Goal: Find contact information: Find contact information

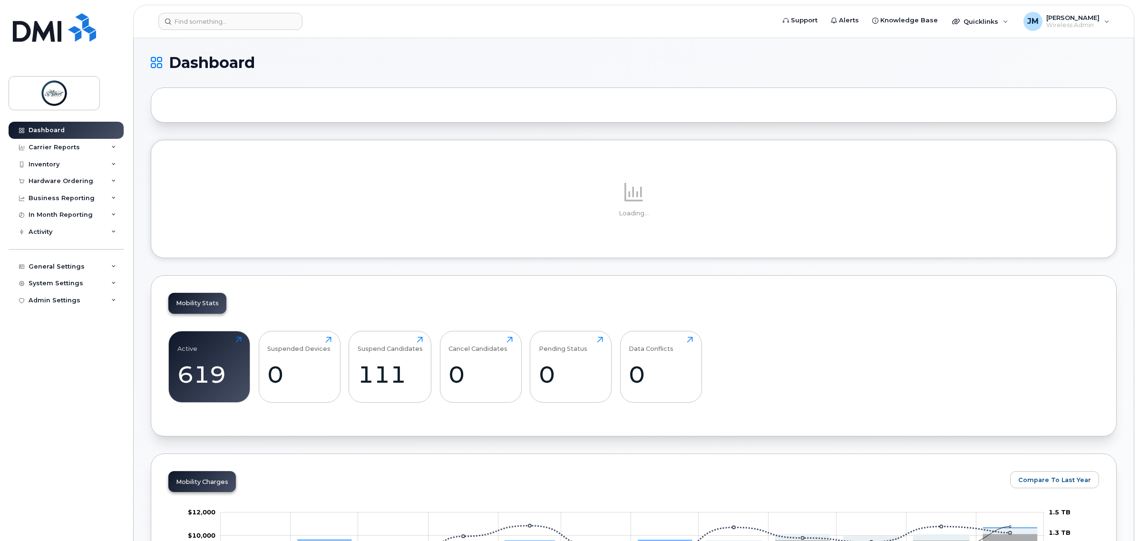
click at [186, 29] on header "Support Alerts Knowledge Base Quicklinks Suspend / Cancel Device Change SIM Car…" at bounding box center [633, 21] width 1001 height 33
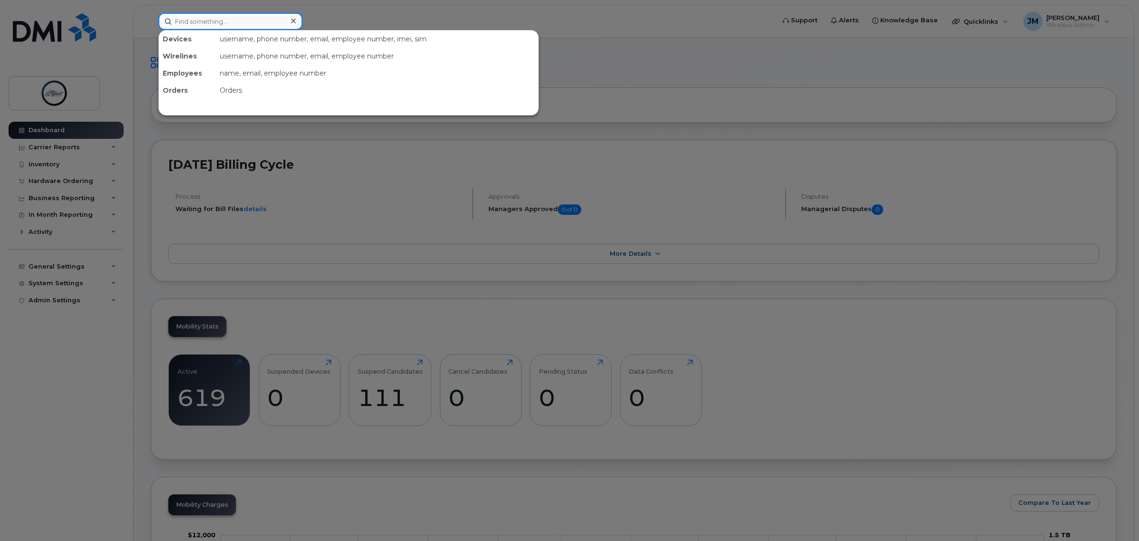
click at [186, 13] on input at bounding box center [230, 21] width 144 height 17
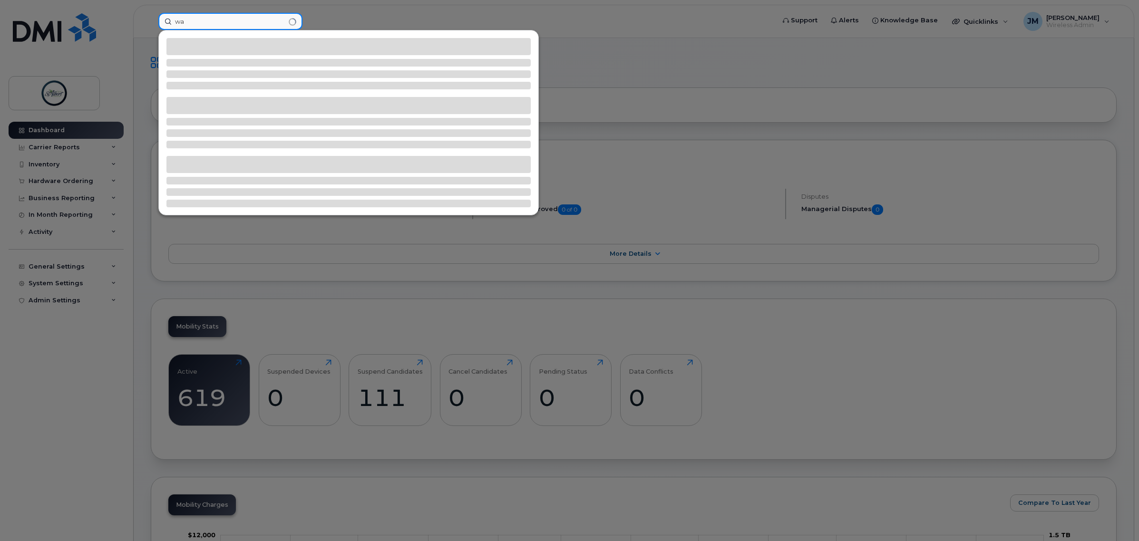
type input "w"
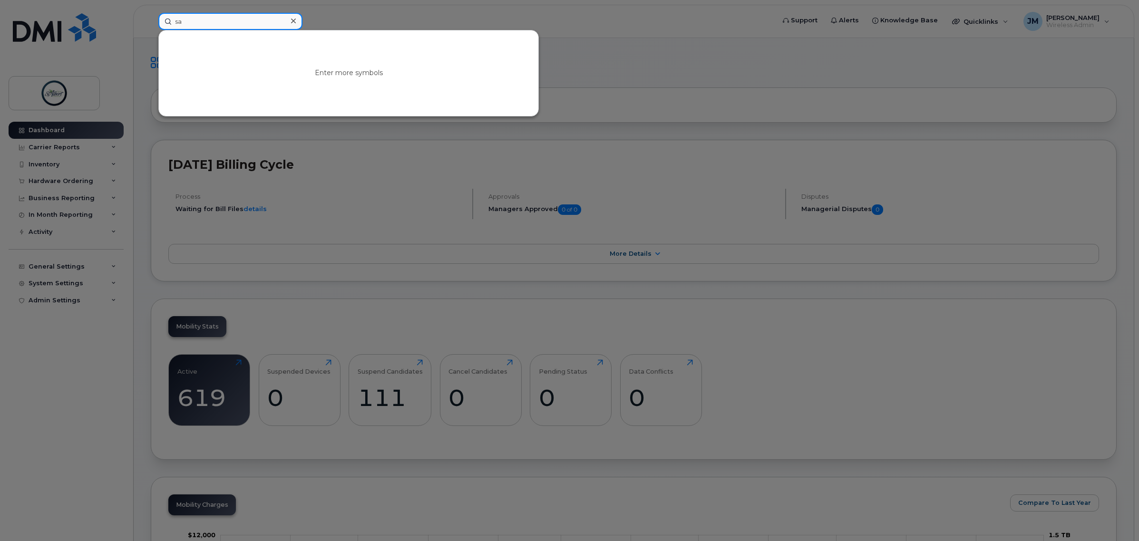
type input "s"
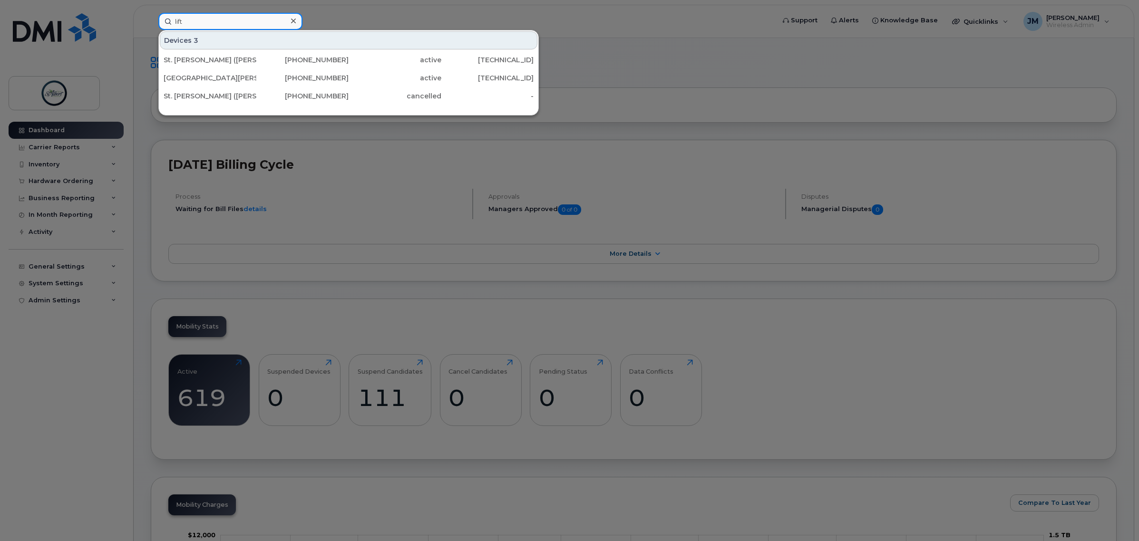
type input "lift"
click at [377, 58] on div "active" at bounding box center [395, 60] width 93 height 10
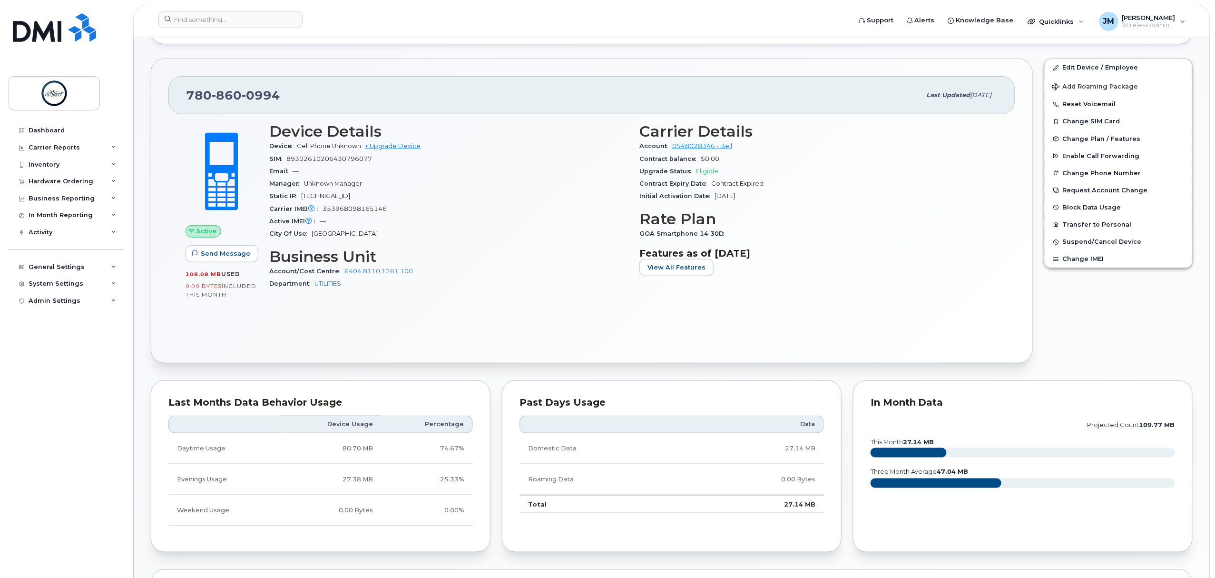
scroll to position [63, 0]
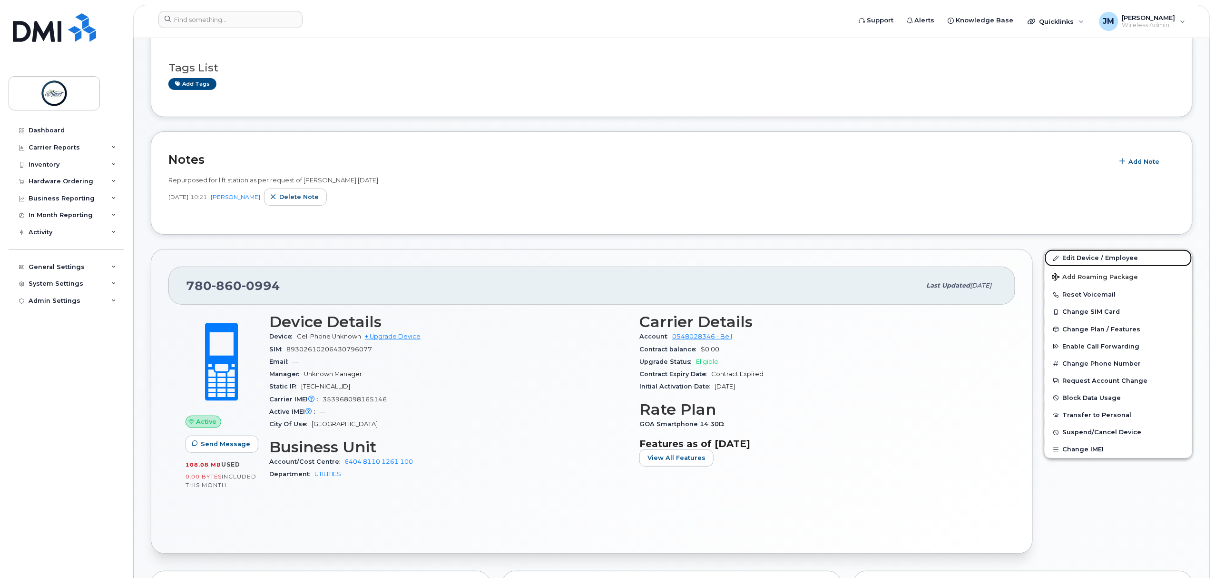
click at [1066, 256] on link "Edit Device / Employee" at bounding box center [1118, 257] width 147 height 17
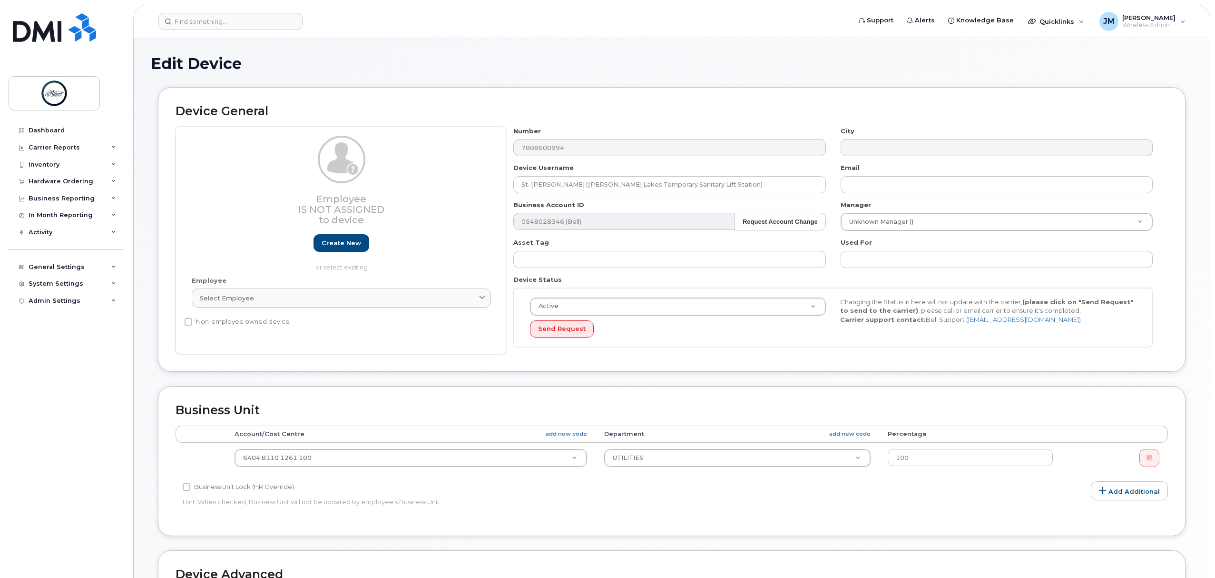
select select "12189363"
click at [223, 37] on header "Support Alerts Knowledge Base Quicklinks Suspend / Cancel Device Change SIM Car…" at bounding box center [671, 21] width 1077 height 33
click at [211, 12] on header "Support Alerts Knowledge Base Quicklinks Suspend / Cancel Device Change SIM Car…" at bounding box center [671, 21] width 1077 height 33
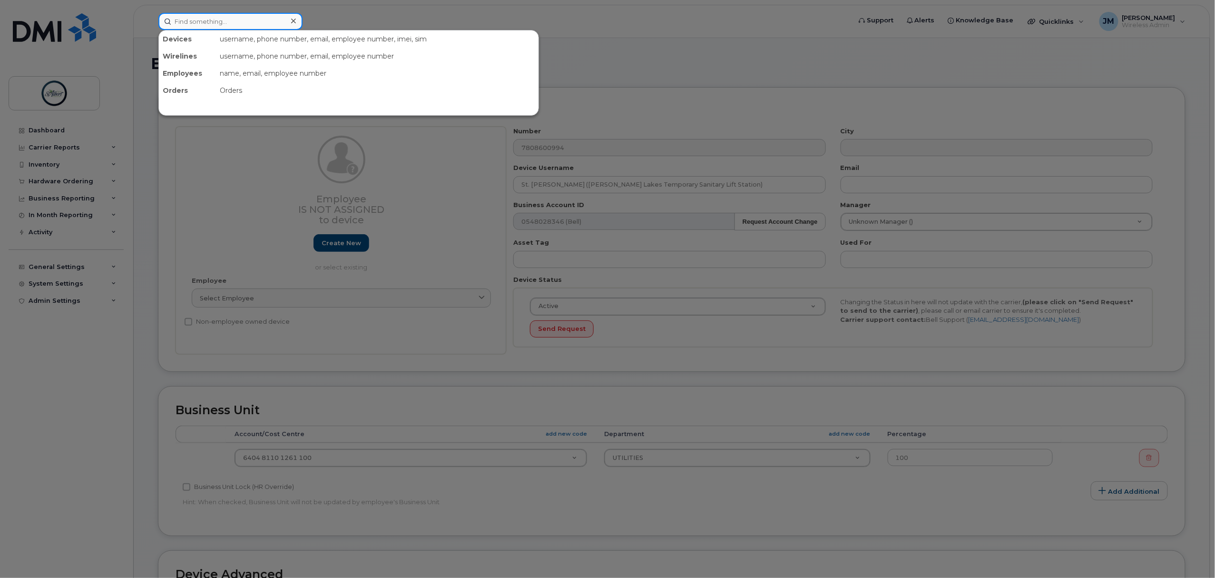
click at [212, 20] on input at bounding box center [230, 21] width 144 height 17
type input "fw site"
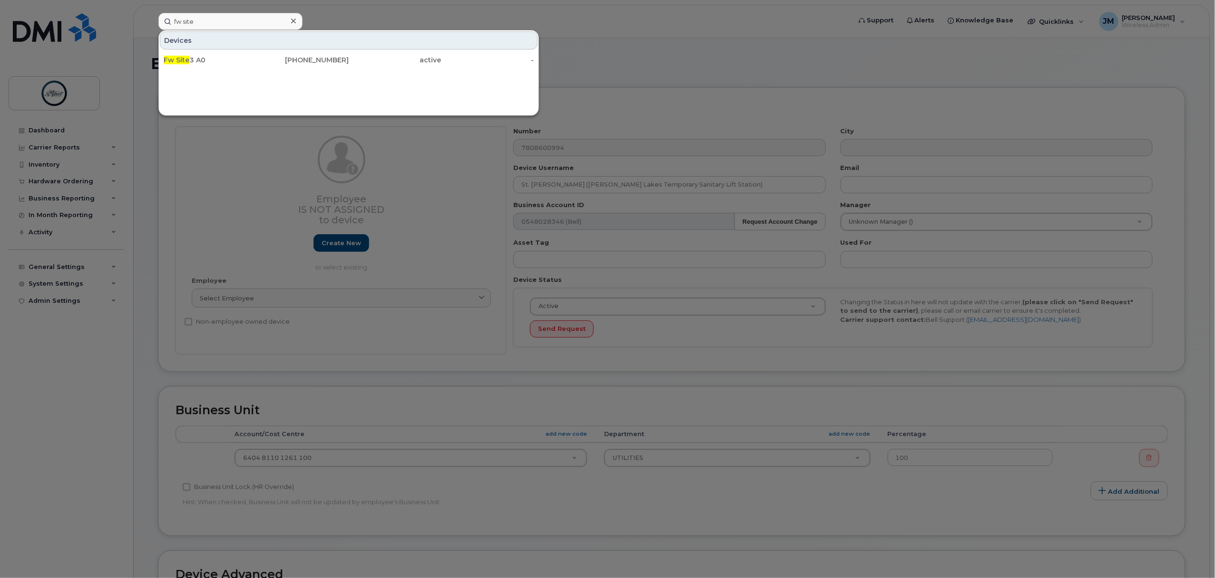
click at [212, 67] on div "Fw Site 3 A0" at bounding box center [210, 59] width 93 height 17
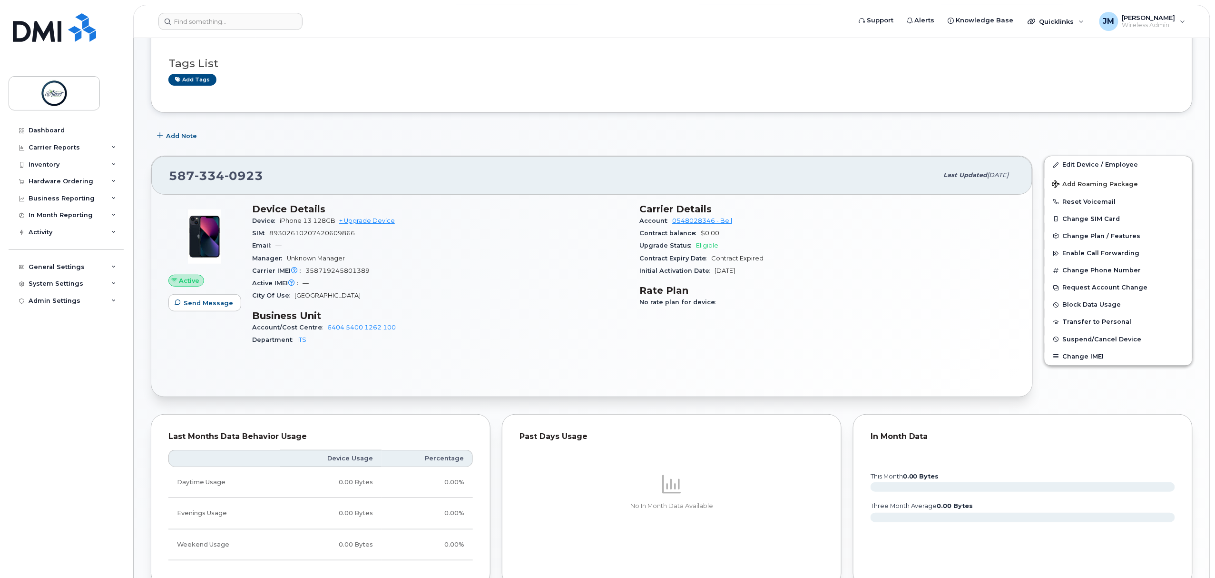
scroll to position [131, 0]
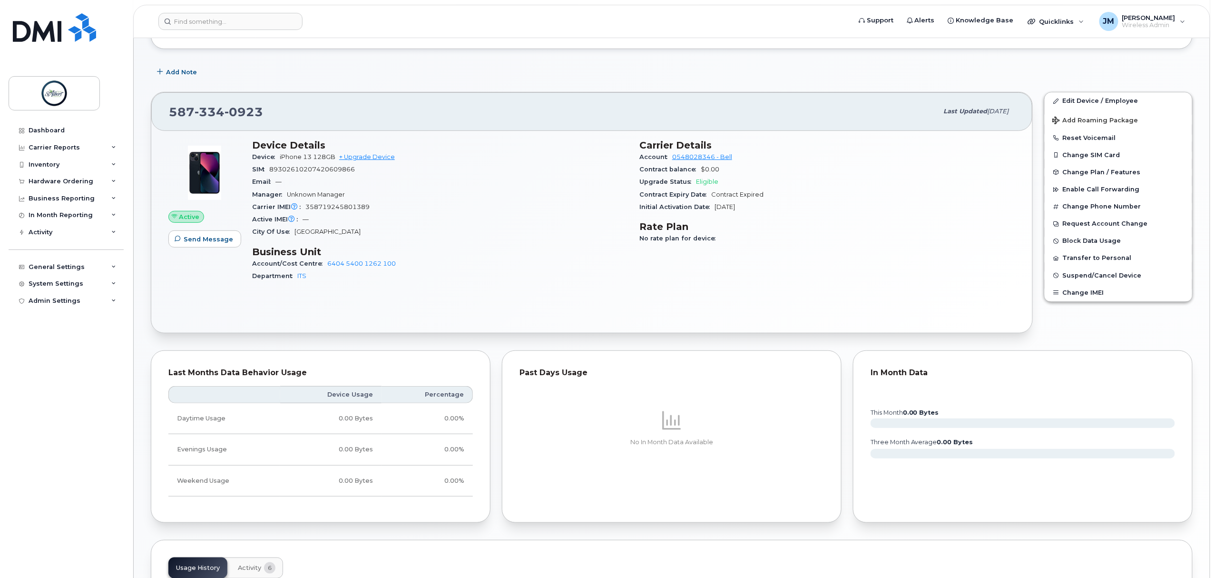
click at [1106, 174] on span "Change Plan / Features" at bounding box center [1102, 171] width 78 height 7
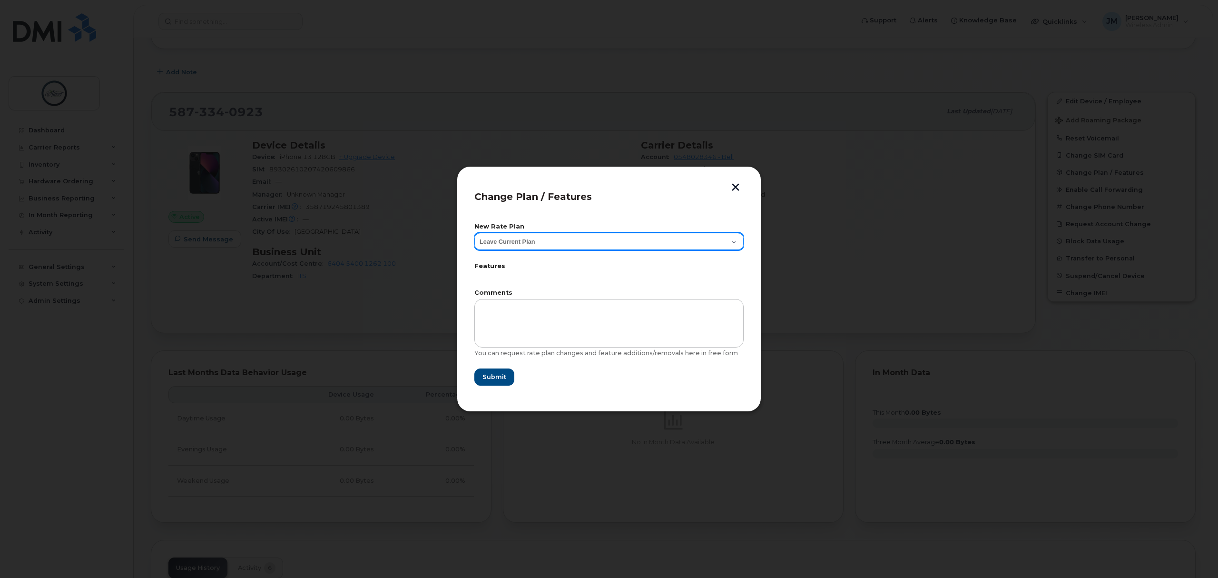
click at [661, 239] on select "Leave Current Plan GOA Smartphone 14 30D GOA Unlimited Smartphone 14" at bounding box center [608, 241] width 269 height 17
click at [661, 237] on select "Leave Current Plan GOA Smartphone 14 30D GOA Unlimited Smartphone 14" at bounding box center [608, 241] width 269 height 17
click at [741, 189] on button "button" at bounding box center [735, 188] width 14 height 10
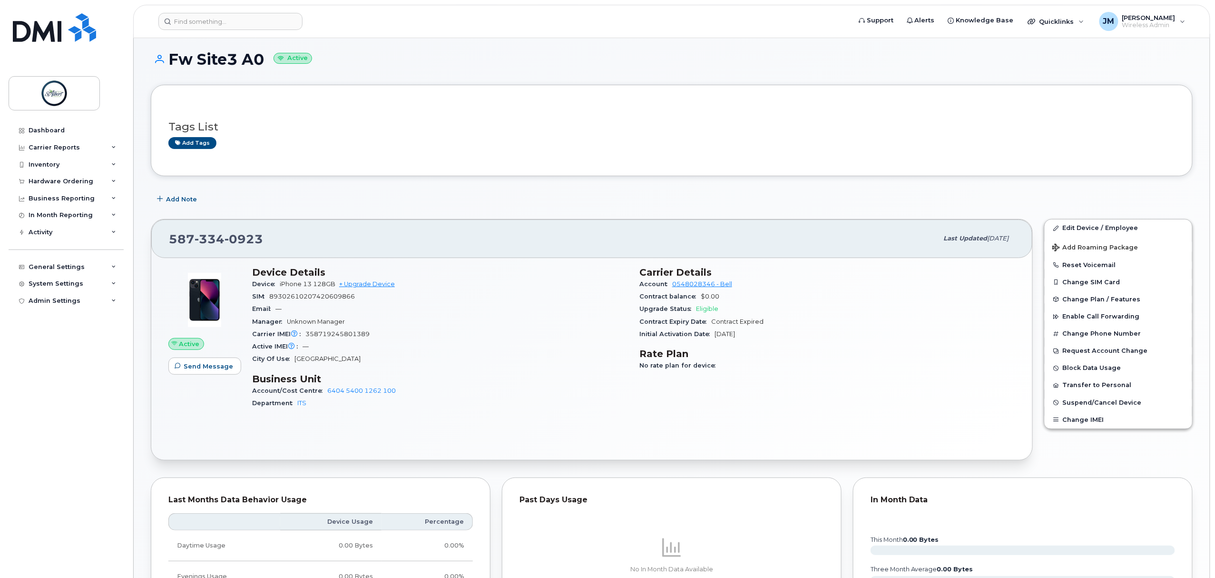
scroll to position [258, 0]
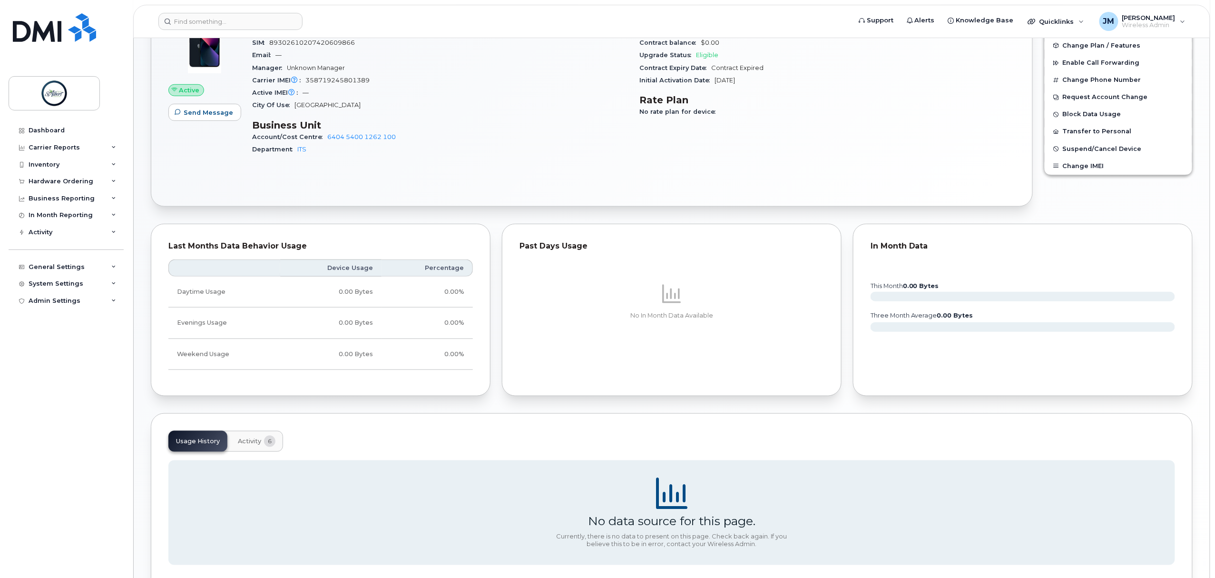
click at [242, 445] on span "Activity" at bounding box center [249, 441] width 23 height 8
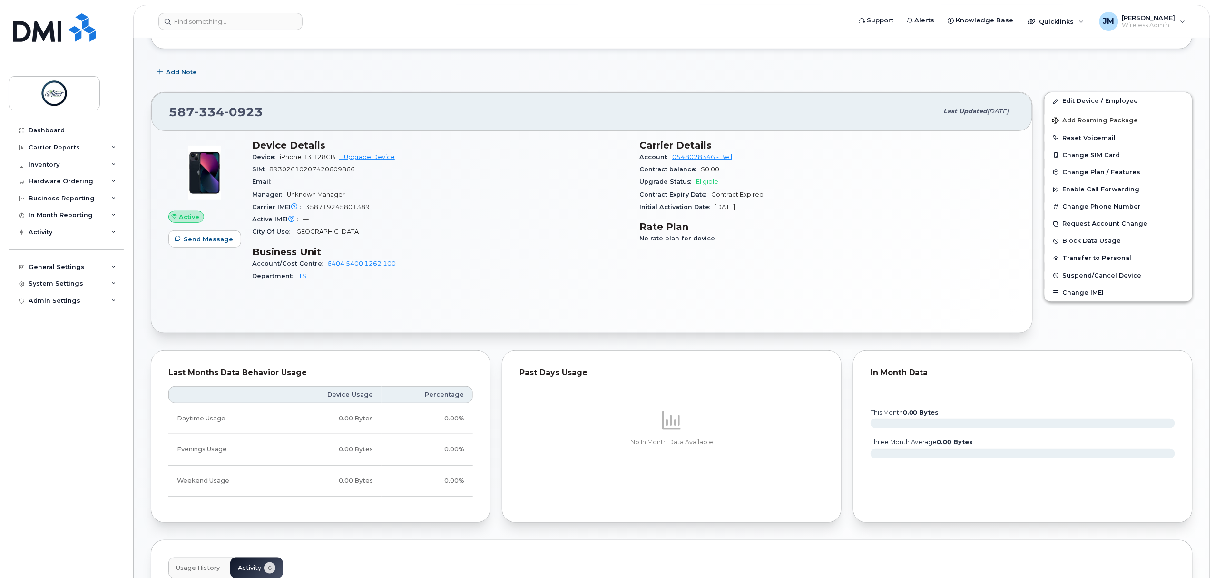
scroll to position [4, 0]
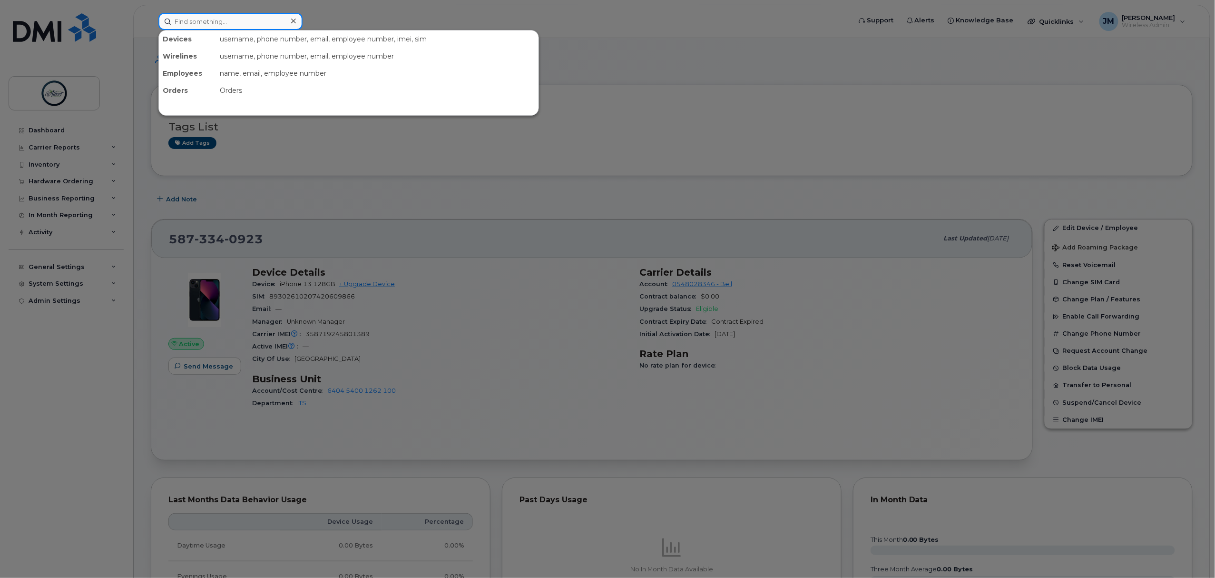
click at [240, 24] on input at bounding box center [230, 21] width 144 height 17
type input "site1"
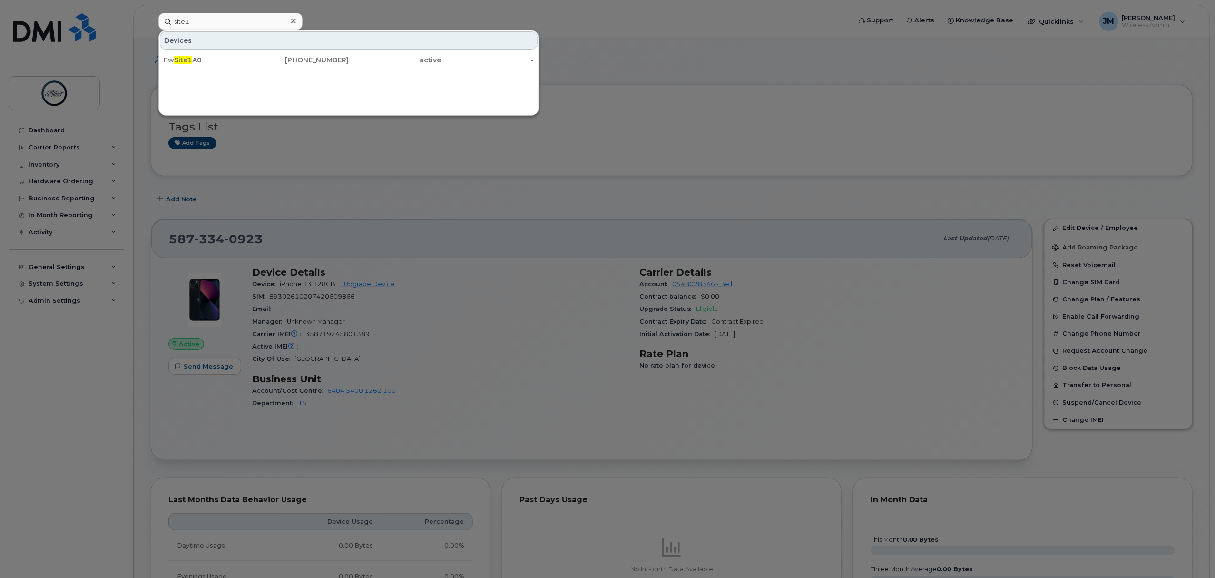
click at [227, 63] on div "Fw Site1 A0" at bounding box center [210, 60] width 93 height 10
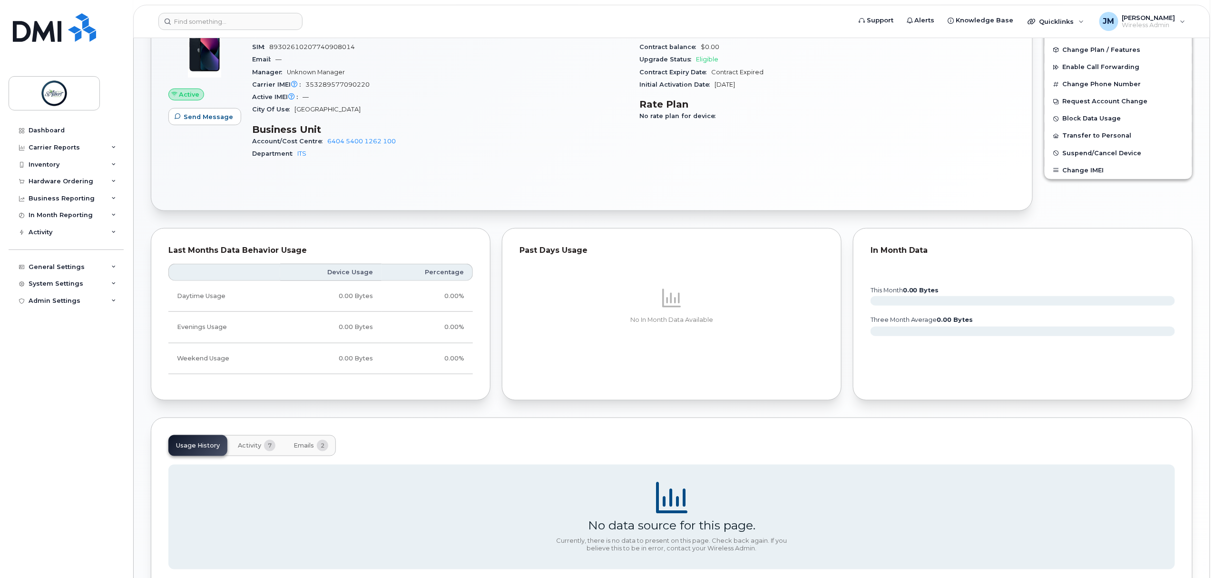
scroll to position [127, 0]
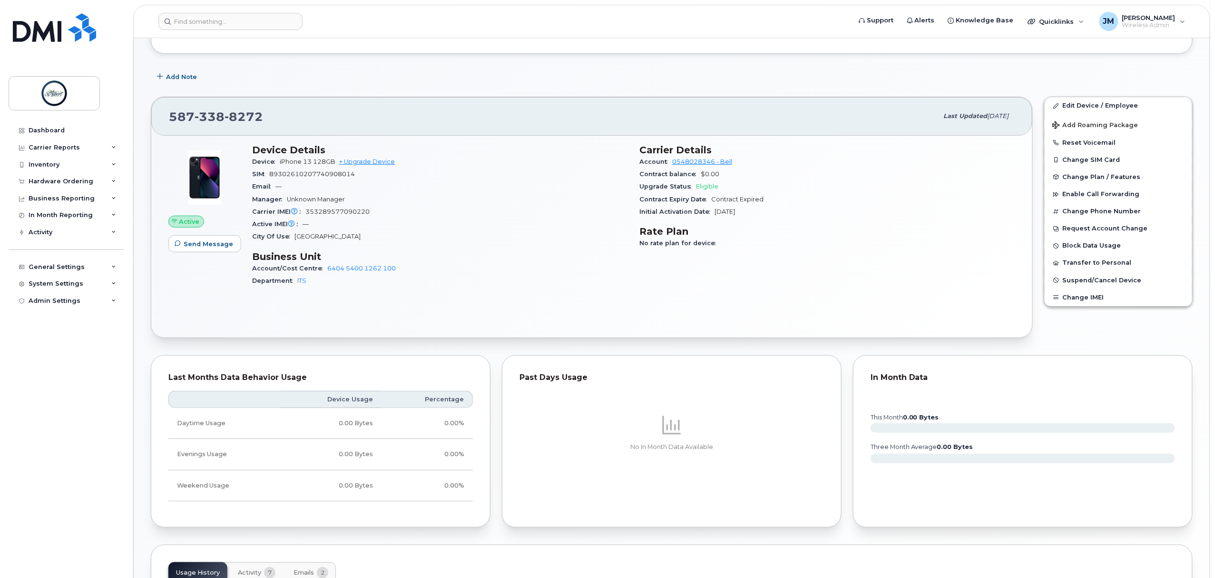
click at [1120, 176] on span "Change Plan / Features" at bounding box center [1102, 176] width 78 height 7
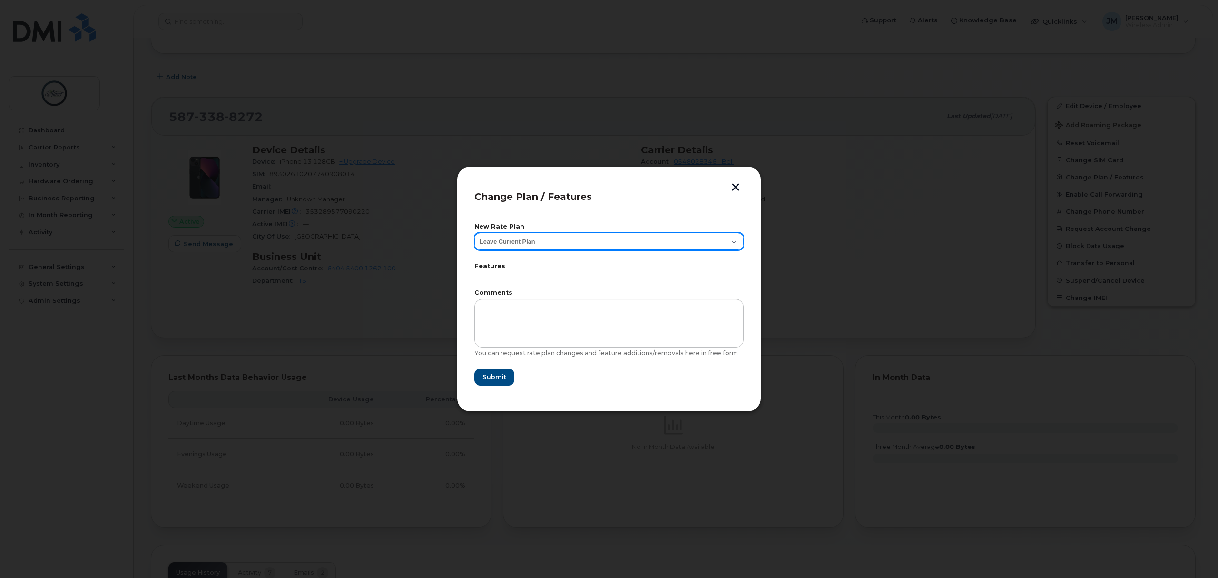
drag, startPoint x: 701, startPoint y: 239, endPoint x: 692, endPoint y: 255, distance: 18.8
click at [692, 255] on form "New Rate Plan Leave Current Plan GOA Smartphone 14 30D GOA Unlimited Smartphone…" at bounding box center [608, 305] width 269 height 162
click at [696, 240] on select "Leave Current Plan GOA Smartphone 14 30D GOA Unlimited Smartphone 14" at bounding box center [608, 241] width 269 height 17
click at [735, 187] on button "button" at bounding box center [735, 188] width 14 height 10
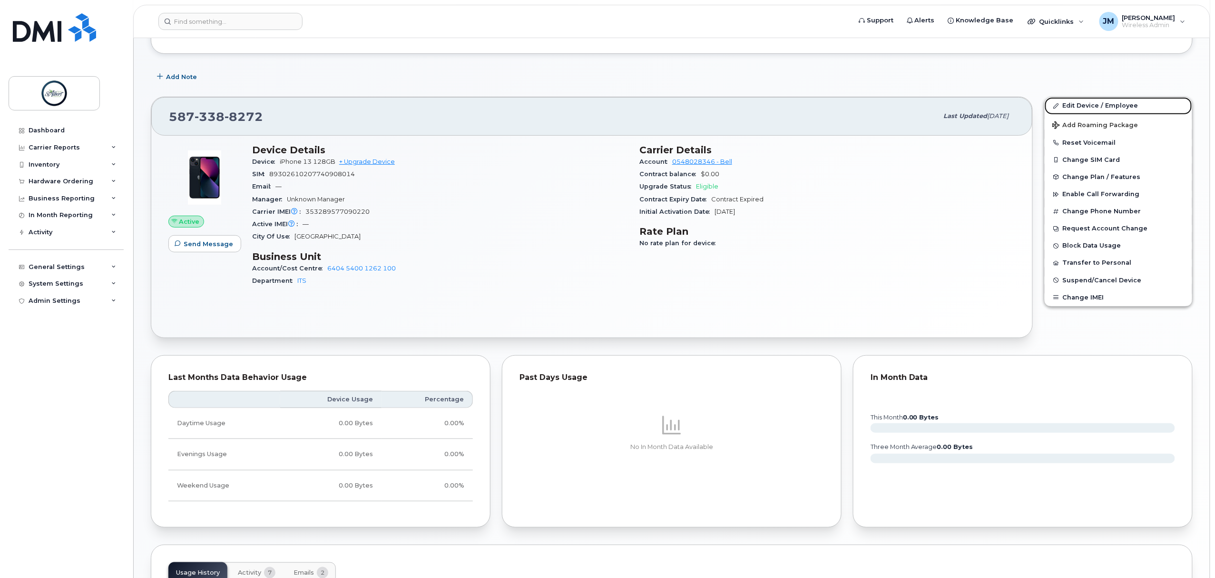
click at [1107, 107] on link "Edit Device / Employee" at bounding box center [1118, 105] width 147 height 17
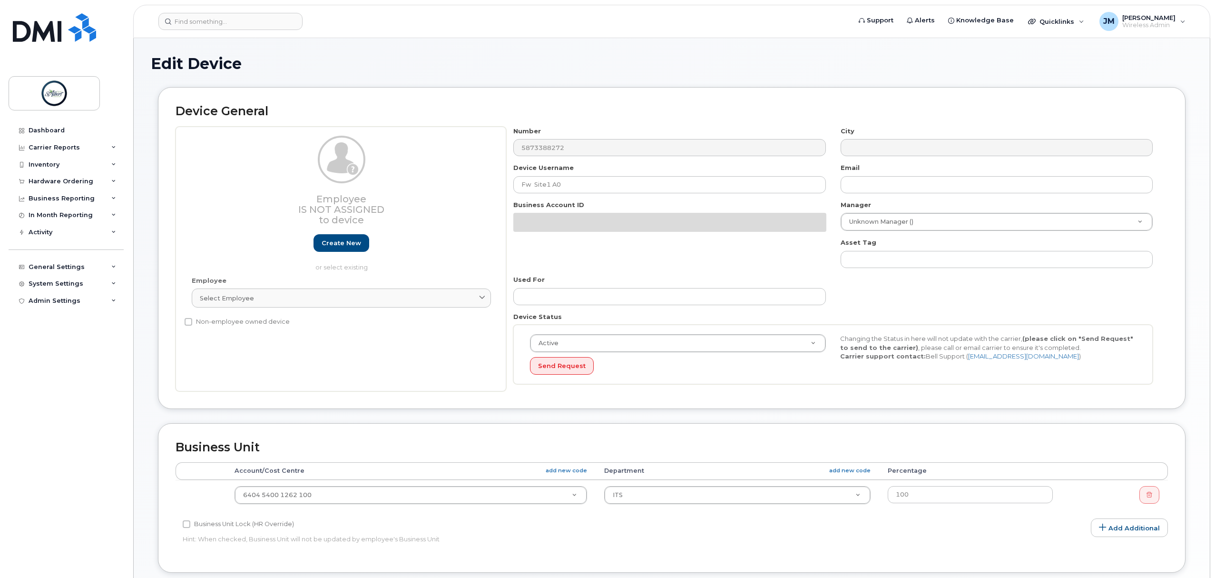
select select "10875415"
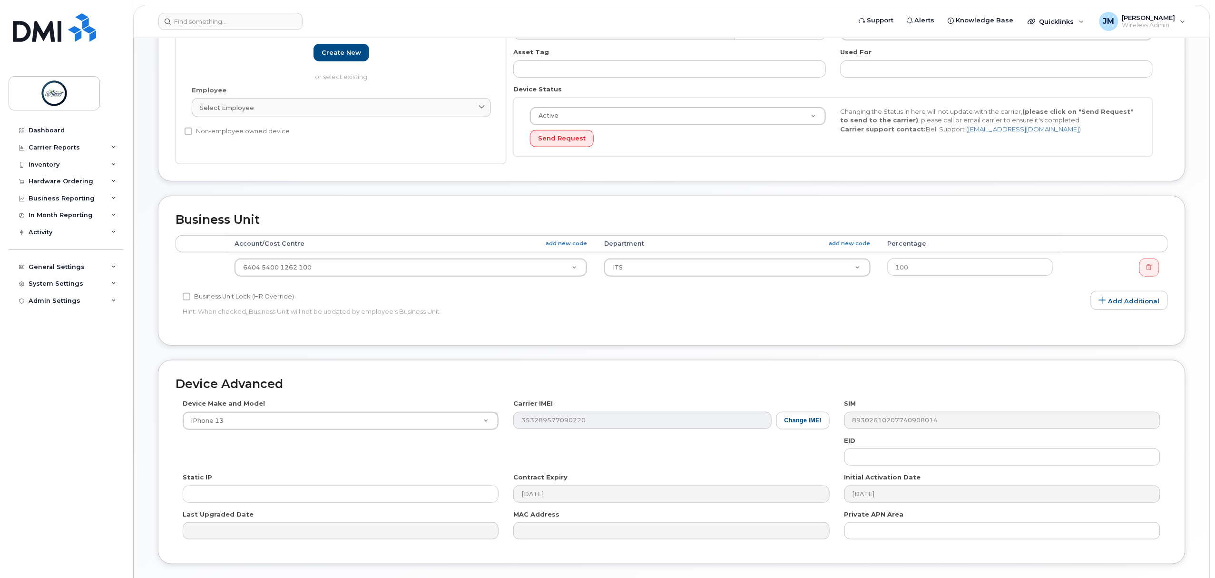
scroll to position [254, 0]
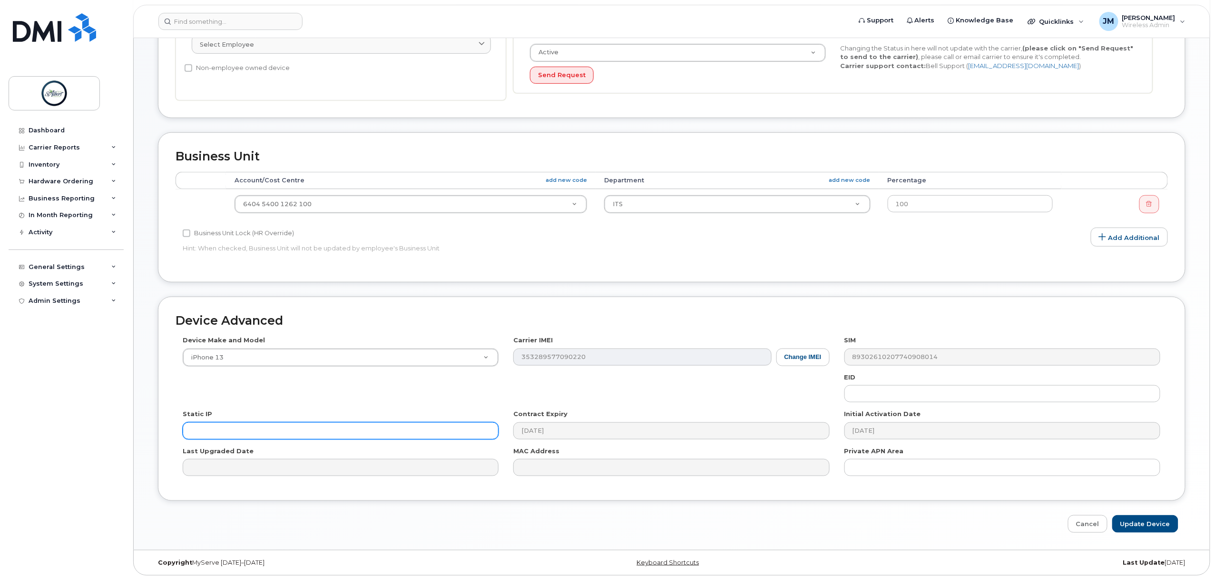
click at [240, 439] on input "text" at bounding box center [341, 430] width 316 height 17
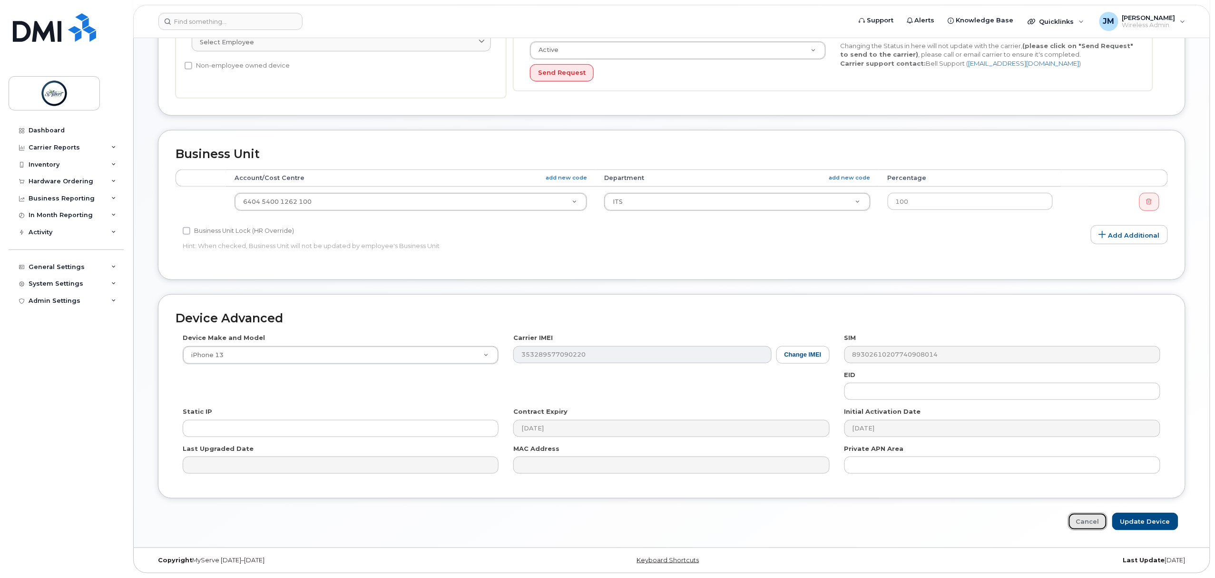
click at [1076, 522] on link "Cancel" at bounding box center [1087, 521] width 39 height 18
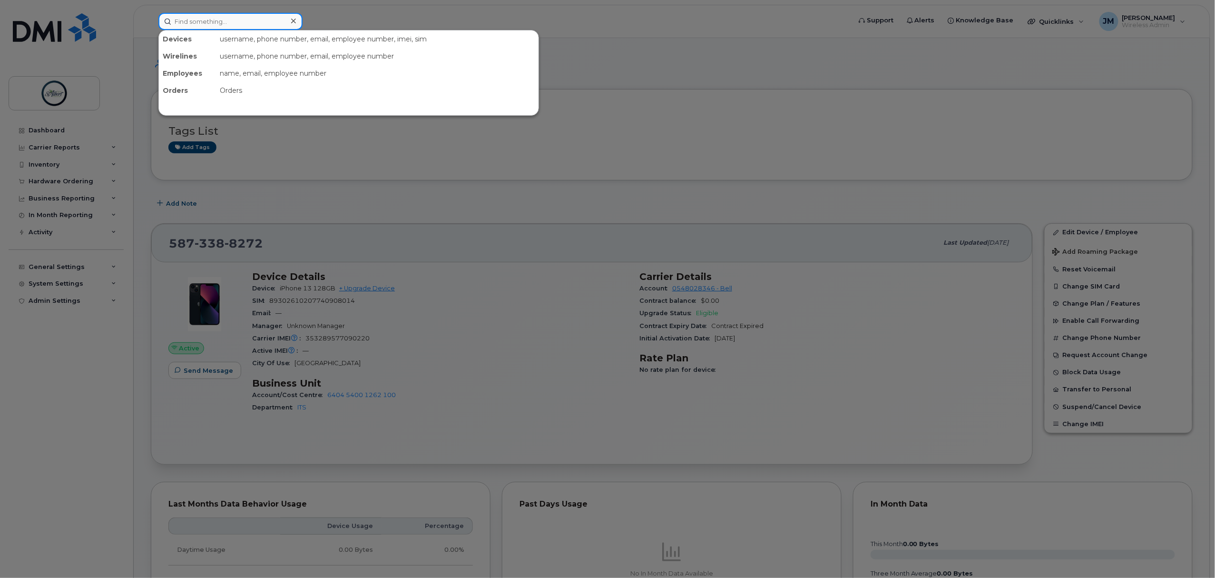
click at [215, 22] on input at bounding box center [230, 21] width 144 height 17
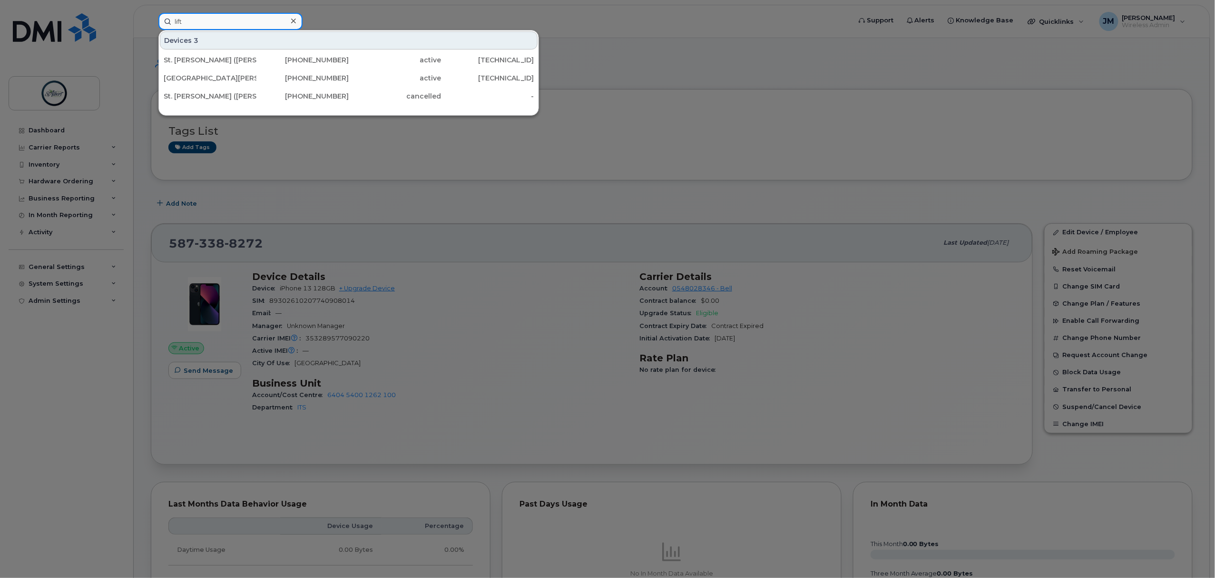
type input "lift"
drag, startPoint x: 41, startPoint y: 440, endPoint x: 51, endPoint y: 423, distance: 19.7
click at [41, 440] on div at bounding box center [607, 289] width 1215 height 578
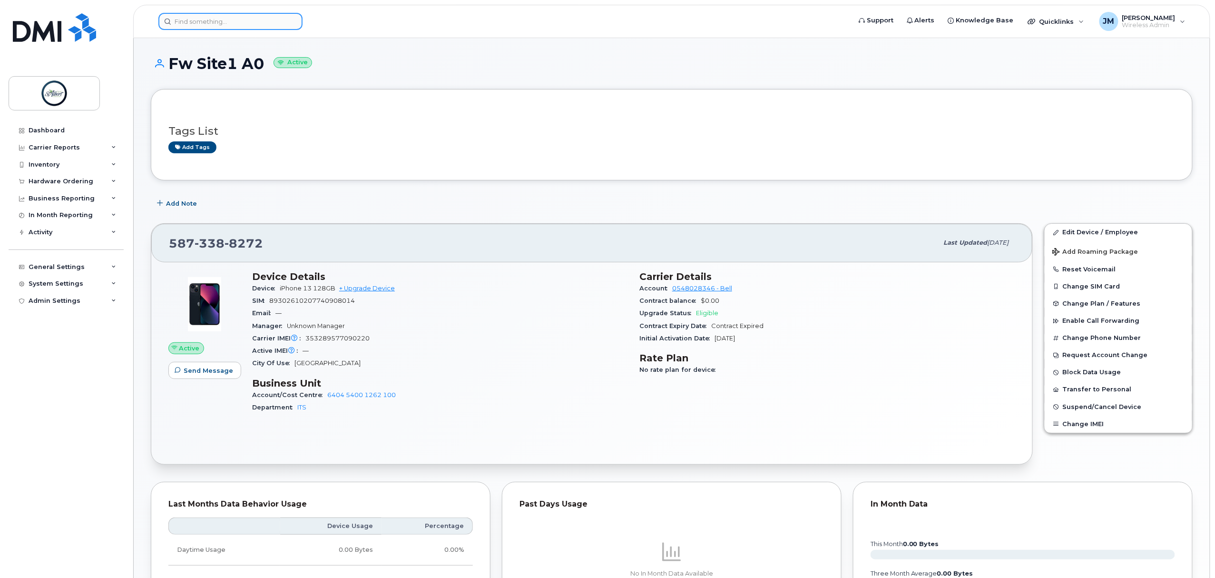
click at [233, 21] on input at bounding box center [230, 21] width 144 height 17
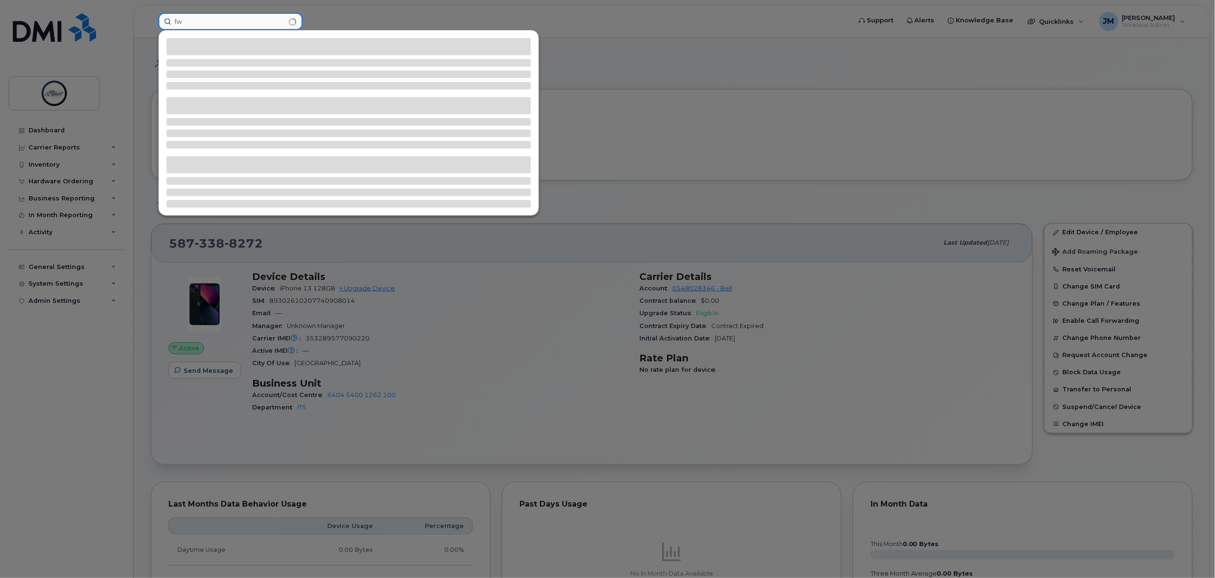
type input "f"
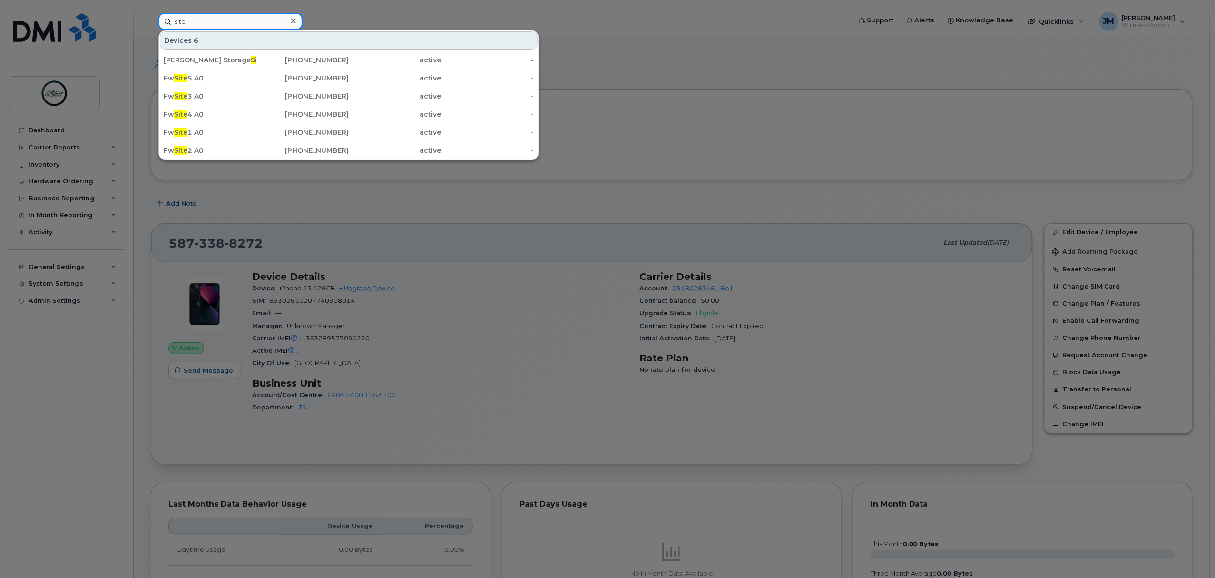
type input "site"
click at [215, 151] on div "Fw Site 2 A0" at bounding box center [210, 151] width 93 height 10
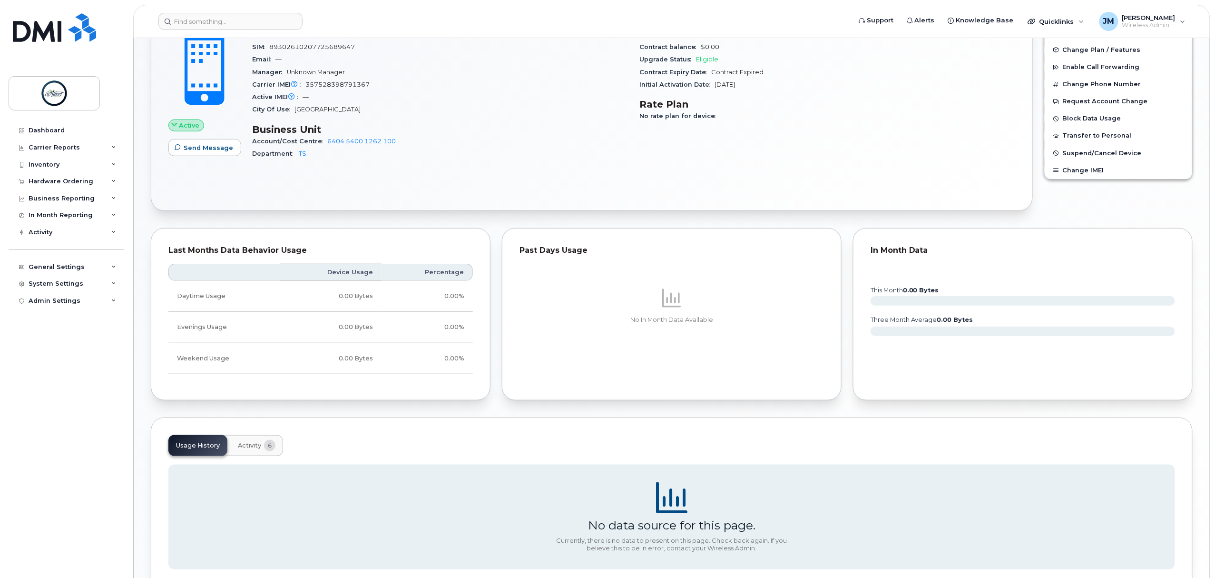
scroll to position [322, 0]
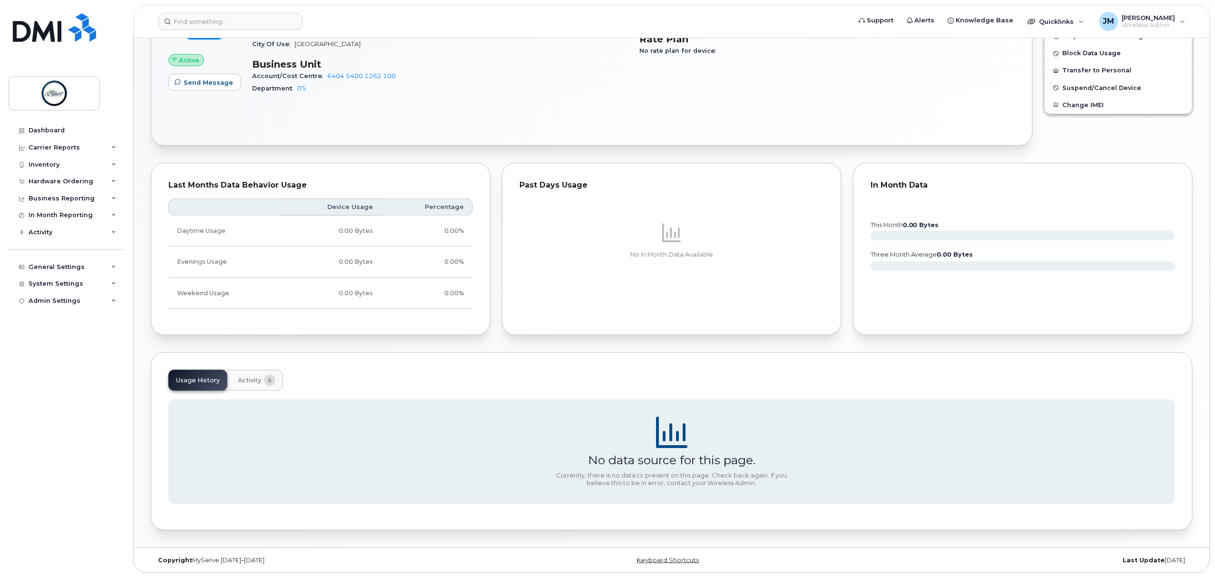
click at [269, 381] on span "6" at bounding box center [269, 379] width 11 height 11
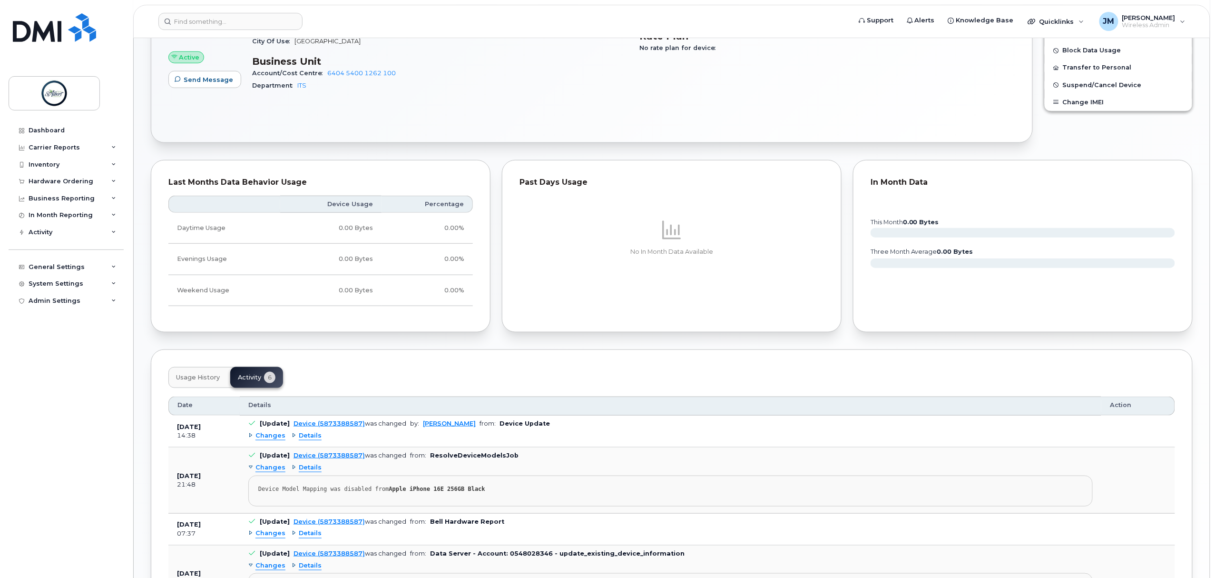
click at [248, 440] on div "Changes" at bounding box center [266, 435] width 37 height 9
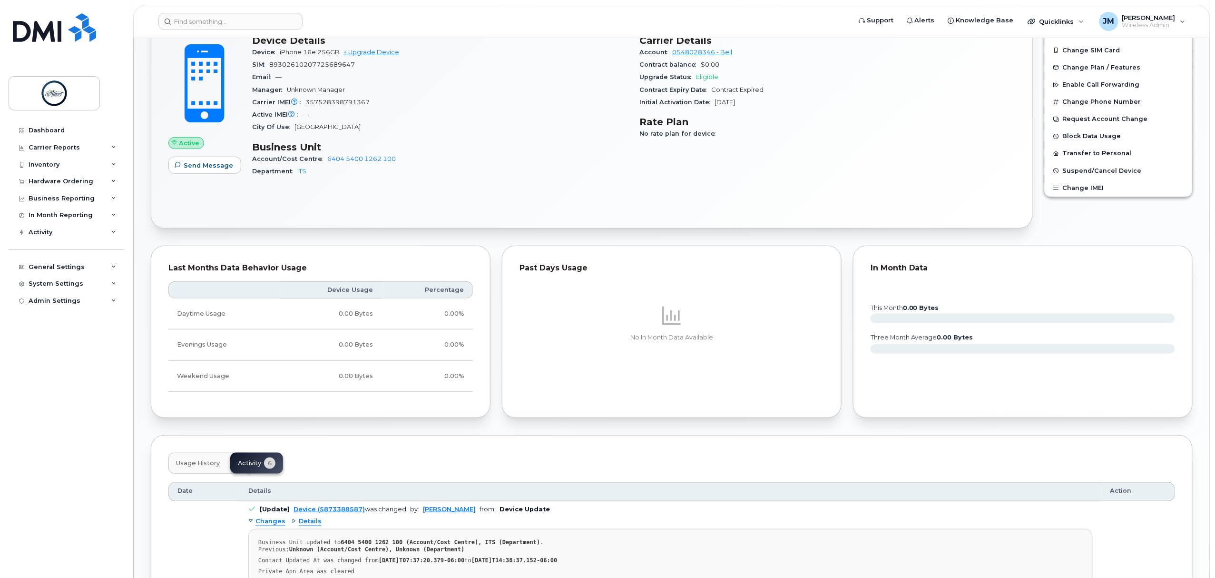
scroll to position [109, 0]
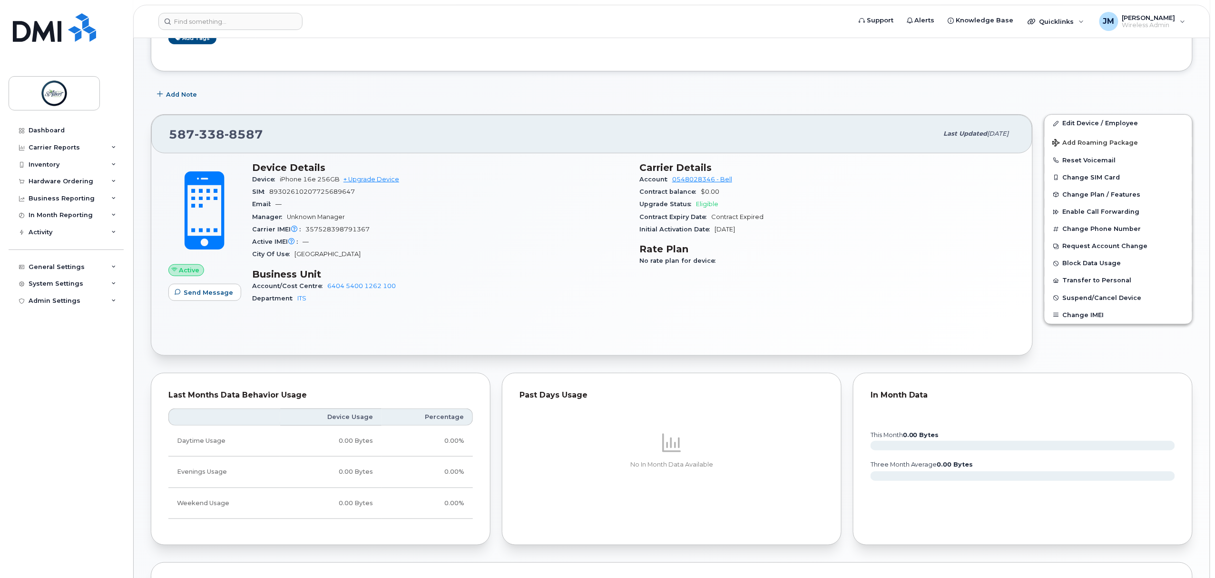
click at [1086, 192] on span "Change Plan / Features" at bounding box center [1102, 194] width 78 height 7
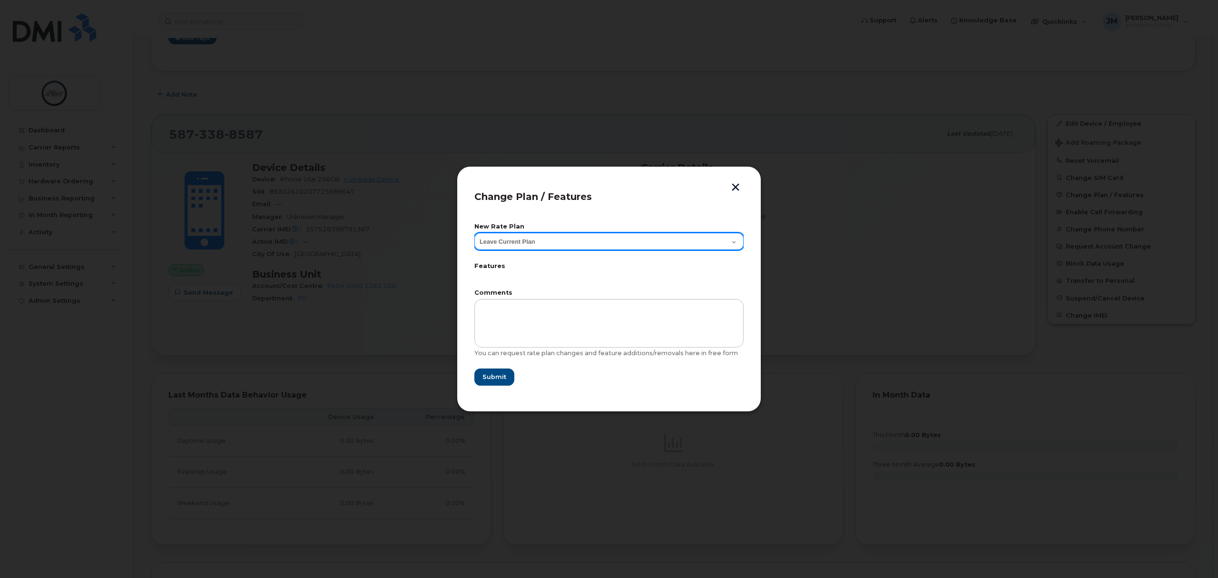
click at [656, 235] on select "Leave Current Plan GOA Smartphone 14 30D GOA Unlimited Smartphone 14" at bounding box center [608, 241] width 269 height 17
click at [474, 233] on select "Leave Current Plan GOA Smartphone 14 30D GOA Unlimited Smartphone 14" at bounding box center [608, 241] width 269 height 17
click at [583, 231] on div "New Rate Plan Leave Current Plan GOA Smartphone 14 30D GOA Unlimited Smartphone…" at bounding box center [608, 238] width 269 height 28
click at [583, 234] on select "Leave Current Plan GOA Smartphone 14 30D GOA Unlimited Smartphone 14" at bounding box center [608, 241] width 269 height 17
select select "3552007"
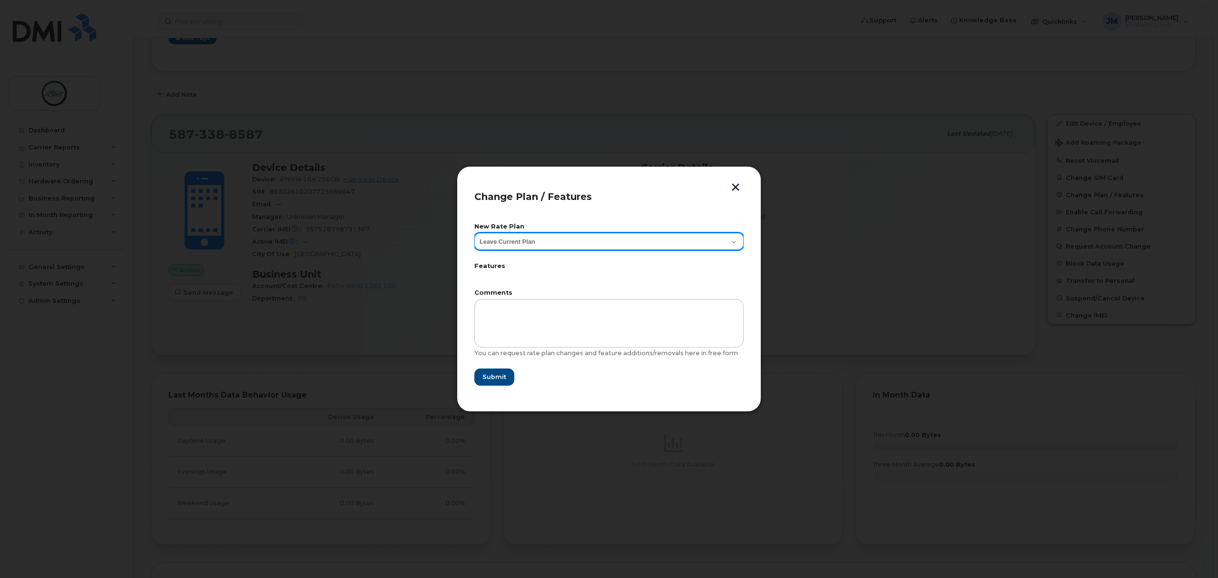
click at [474, 233] on select "Leave Current Plan GOA Smartphone 14 30D GOA Unlimited Smartphone 14" at bounding box center [608, 241] width 269 height 17
click at [737, 186] on button "button" at bounding box center [735, 188] width 14 height 10
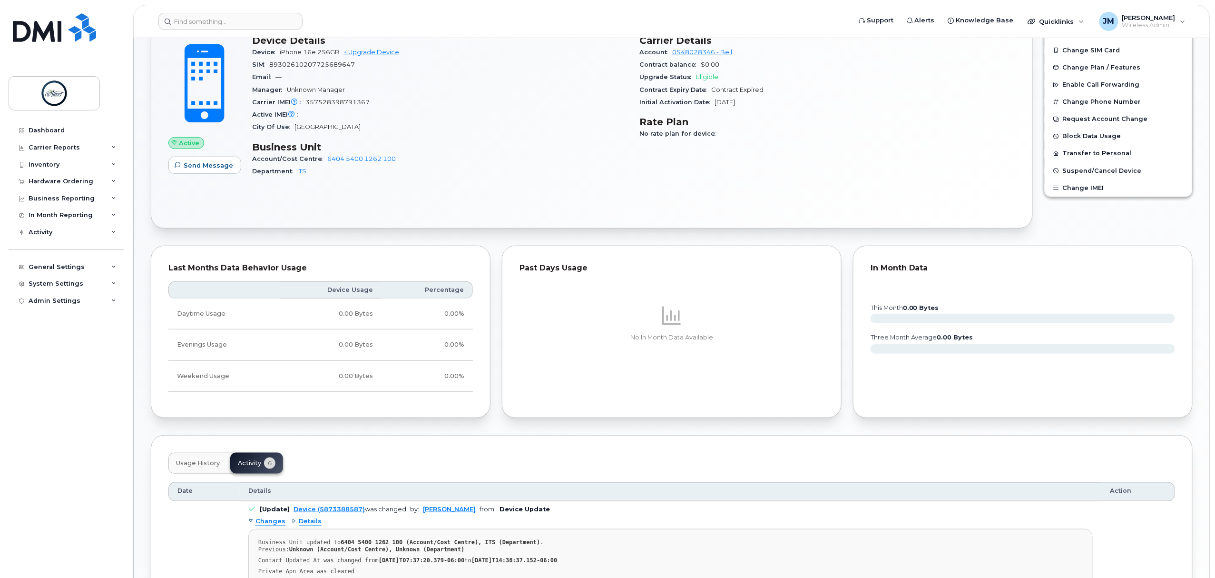
scroll to position [0, 0]
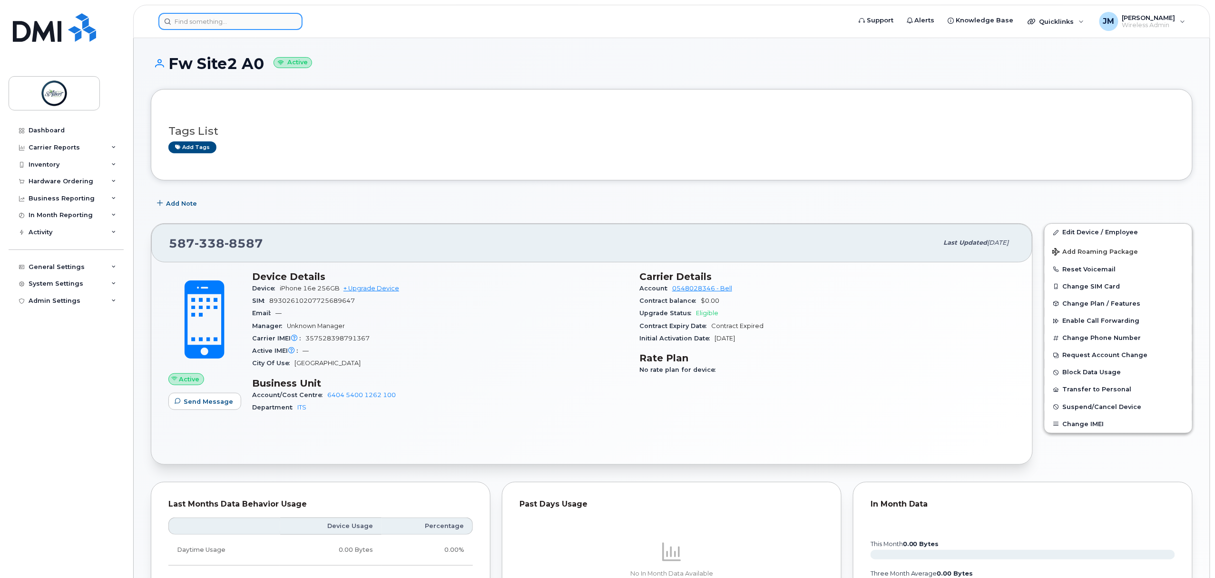
click at [221, 25] on input at bounding box center [230, 21] width 144 height 17
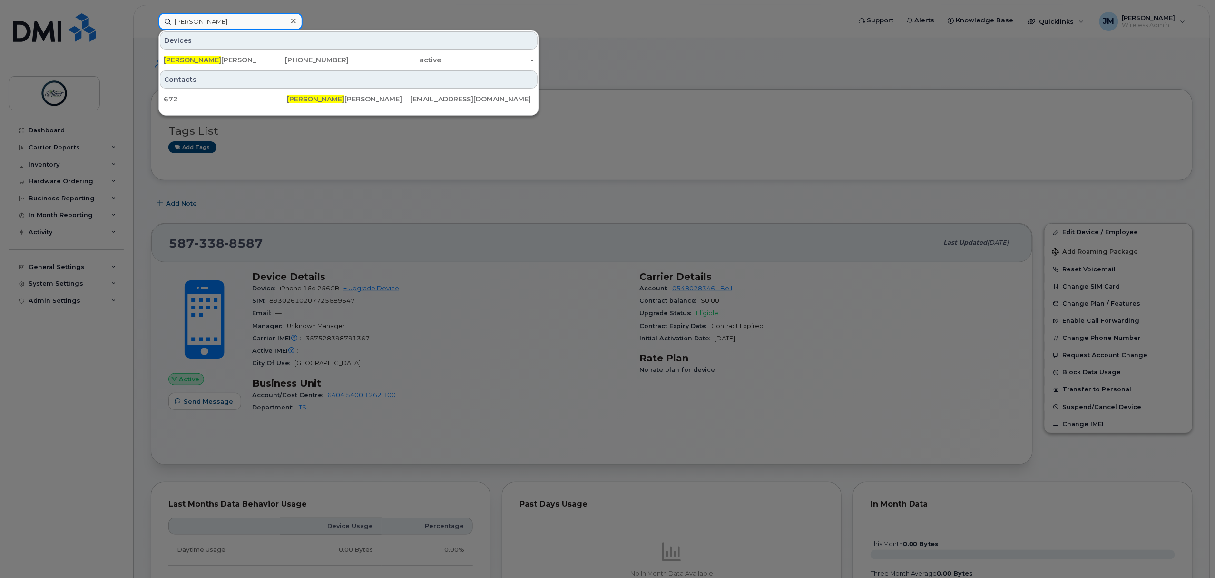
type input "michael e"
click at [236, 58] on div "Michael E rickson" at bounding box center [210, 60] width 93 height 10
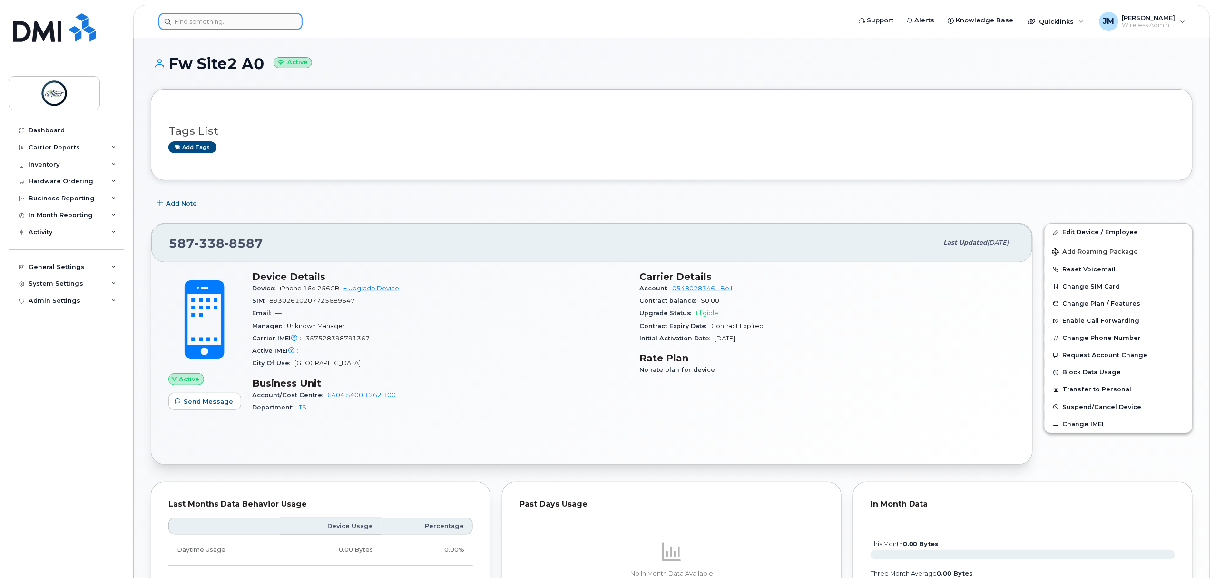
click at [191, 25] on input at bounding box center [230, 21] width 144 height 17
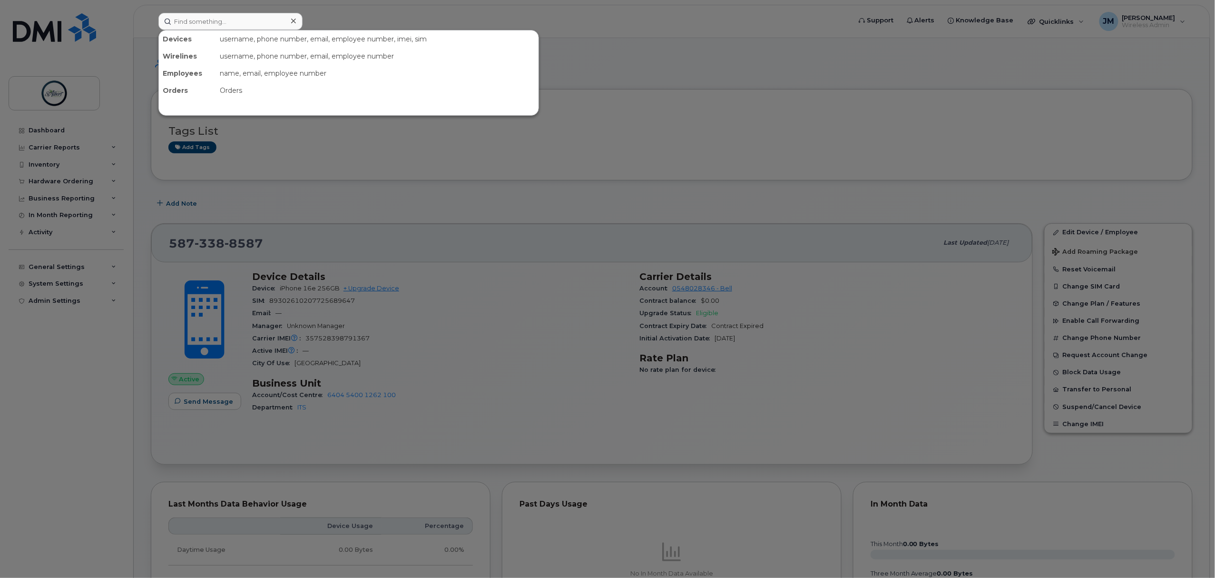
click at [275, 200] on div at bounding box center [607, 289] width 1215 height 578
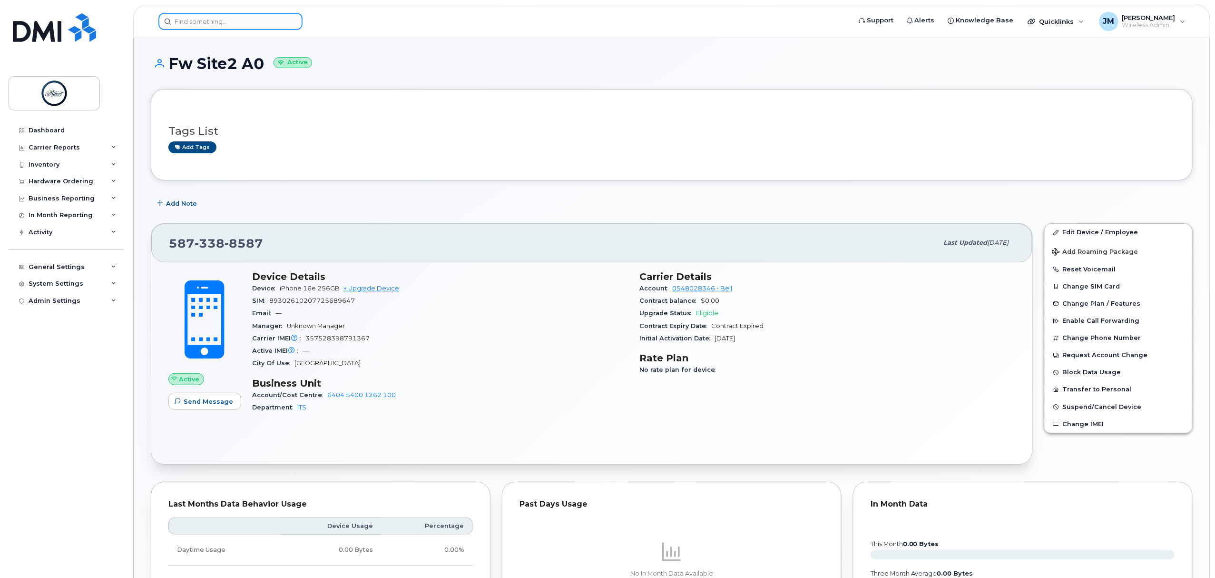
click at [217, 16] on input at bounding box center [230, 21] width 144 height 17
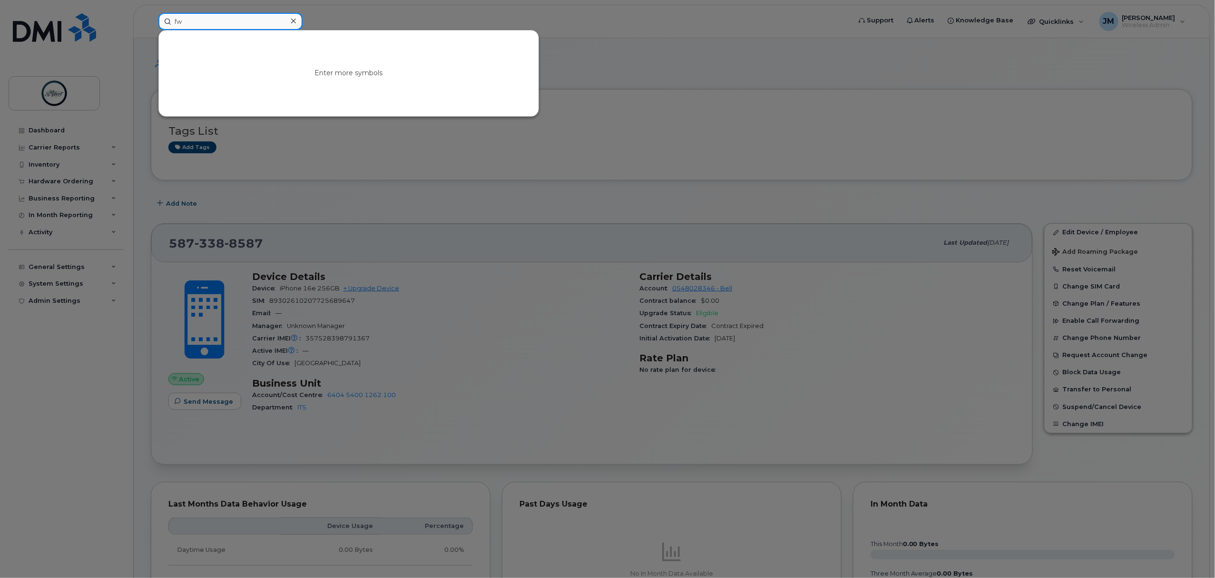
type input "f"
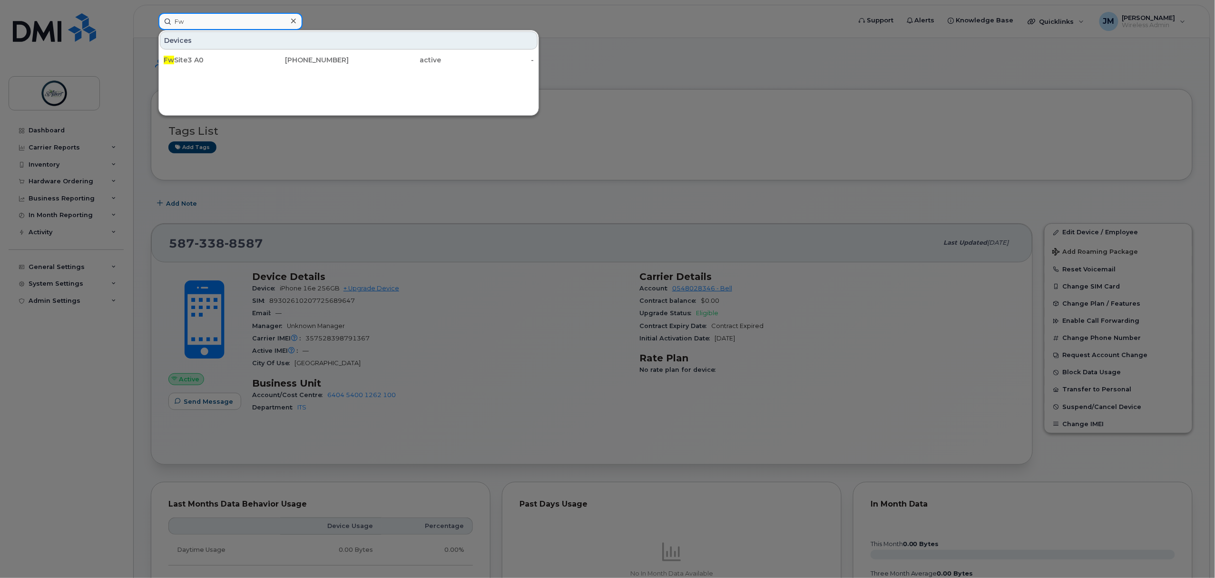
type input "F"
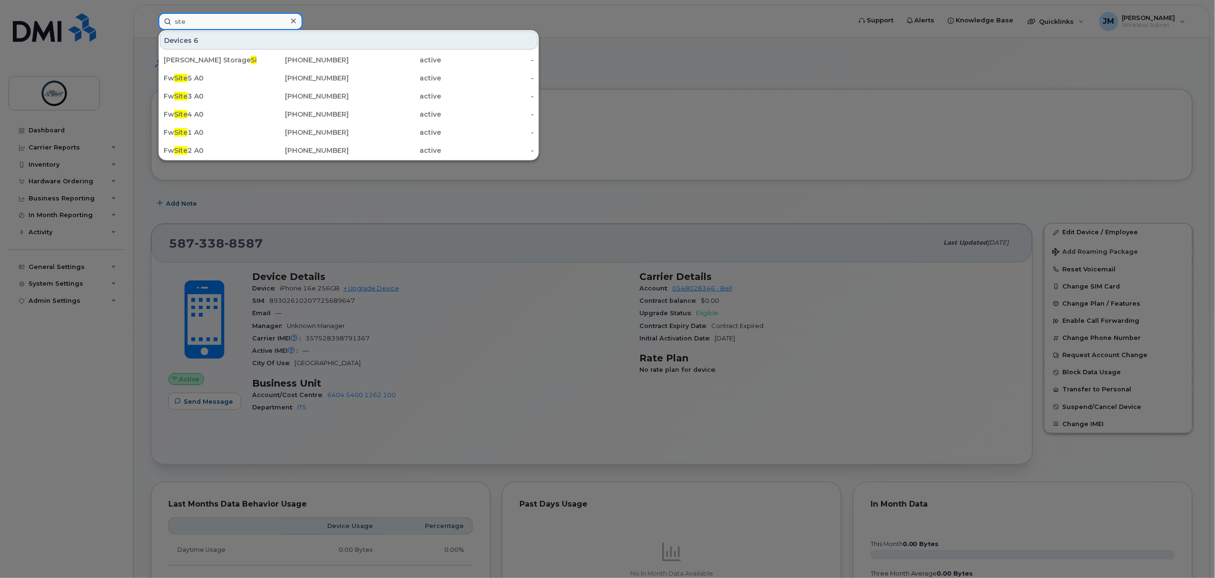
type input "site"
click at [221, 132] on div "Fw Site 1 A0" at bounding box center [210, 133] width 93 height 10
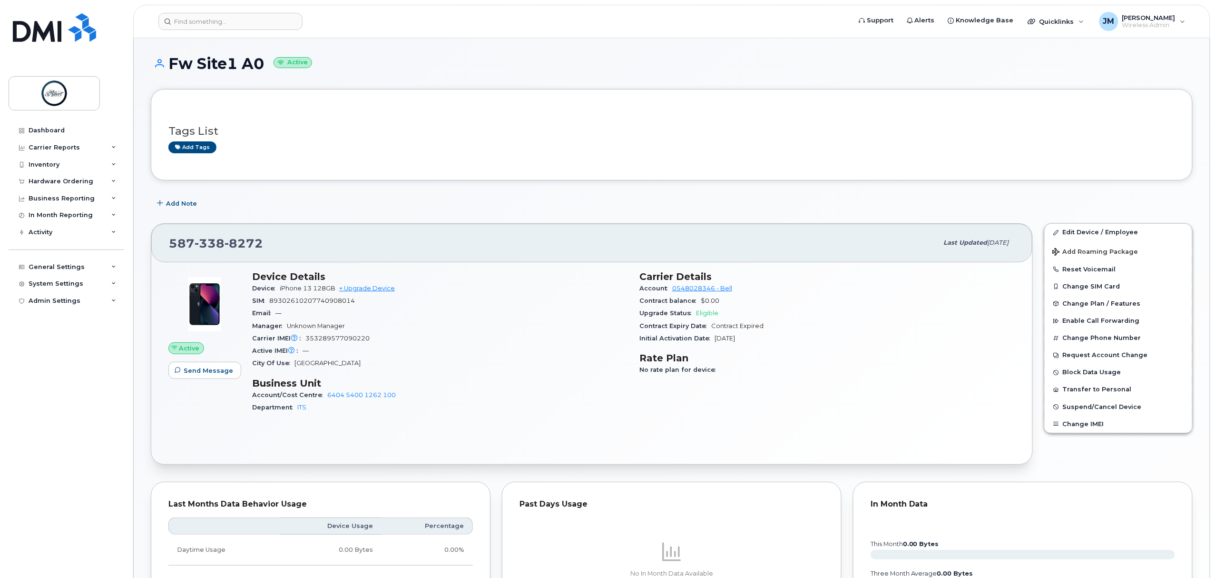
click at [227, 30] on header "Support Alerts Knowledge Base Quicklinks Suspend / Cancel Device Change SIM Car…" at bounding box center [671, 21] width 1077 height 33
click at [223, 19] on input at bounding box center [230, 21] width 144 height 17
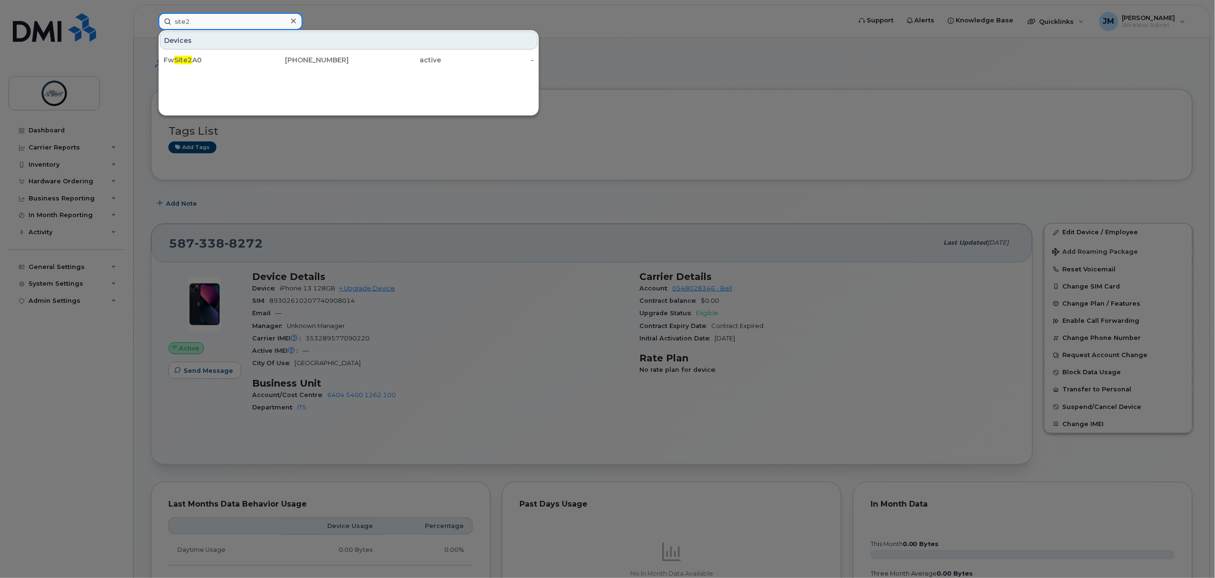
type input "site2"
click at [244, 59] on div "Fw Site2 A0" at bounding box center [210, 60] width 93 height 10
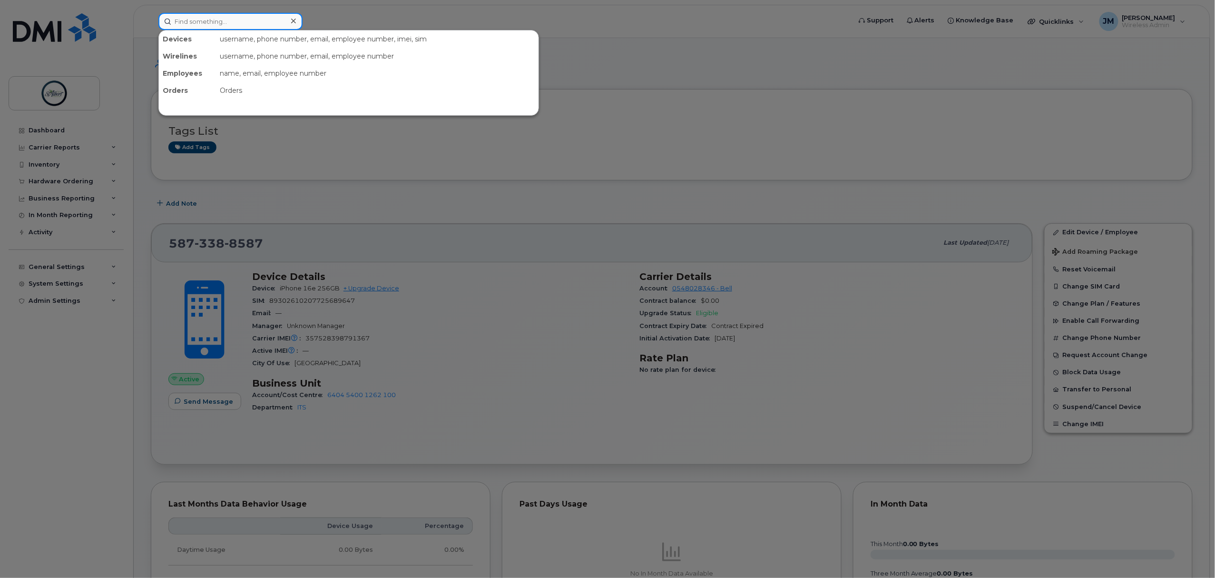
click at [252, 24] on input at bounding box center [230, 21] width 144 height 17
type input "site3"
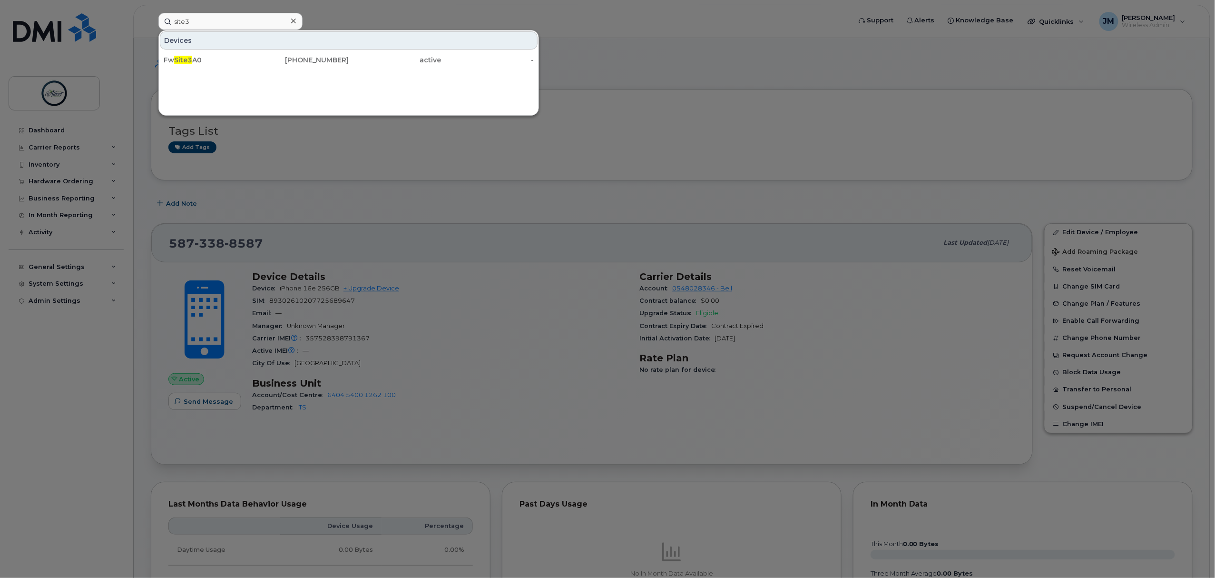
click at [256, 58] on div "[PHONE_NUMBER]" at bounding box center [302, 60] width 93 height 10
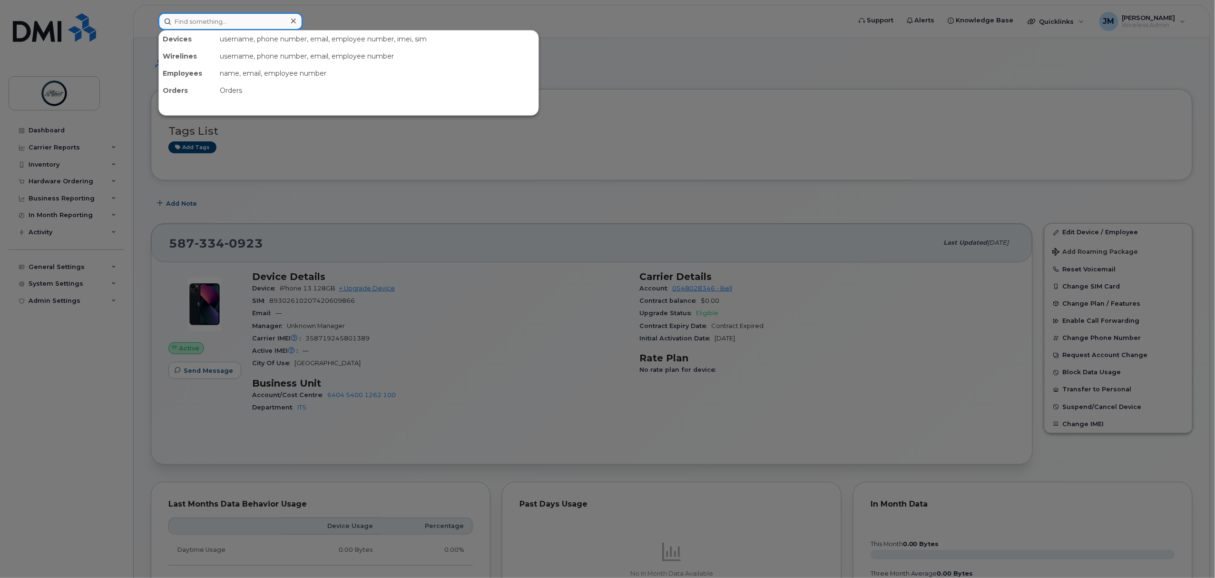
click at [225, 26] on input at bounding box center [230, 21] width 144 height 17
type input "site4"
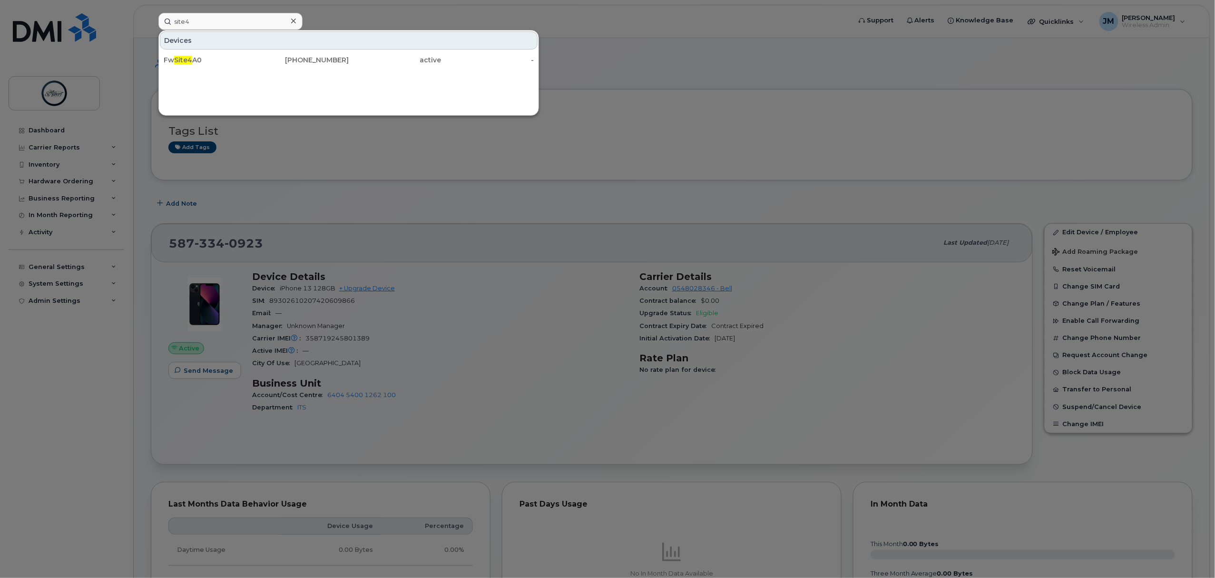
click at [214, 60] on div "Fw Site4 A0" at bounding box center [210, 60] width 93 height 10
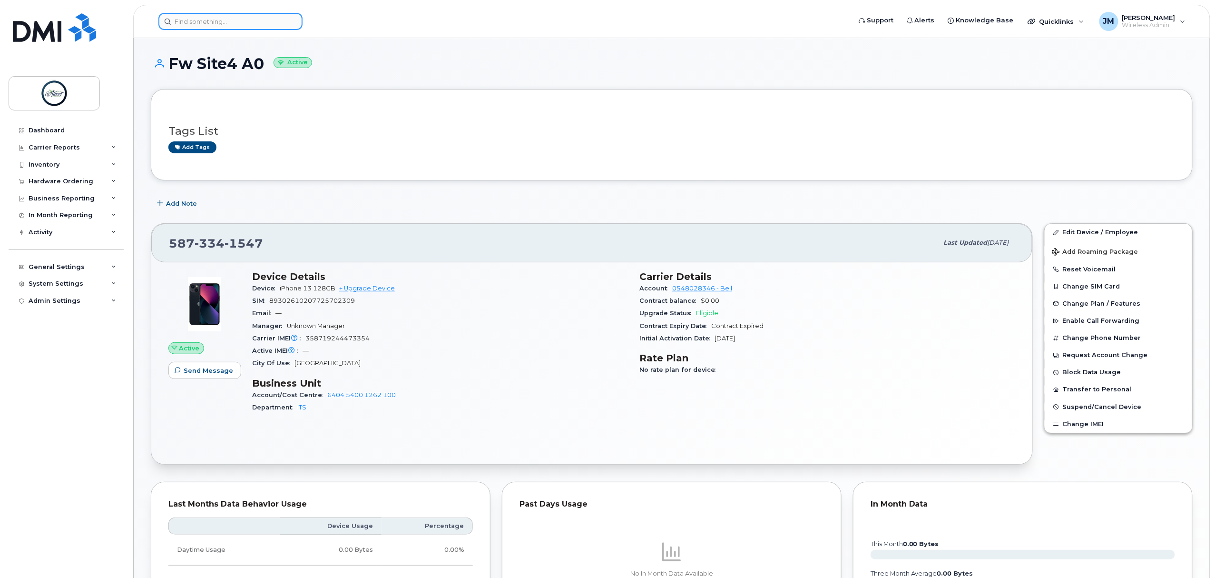
click at [216, 29] on input at bounding box center [230, 21] width 144 height 17
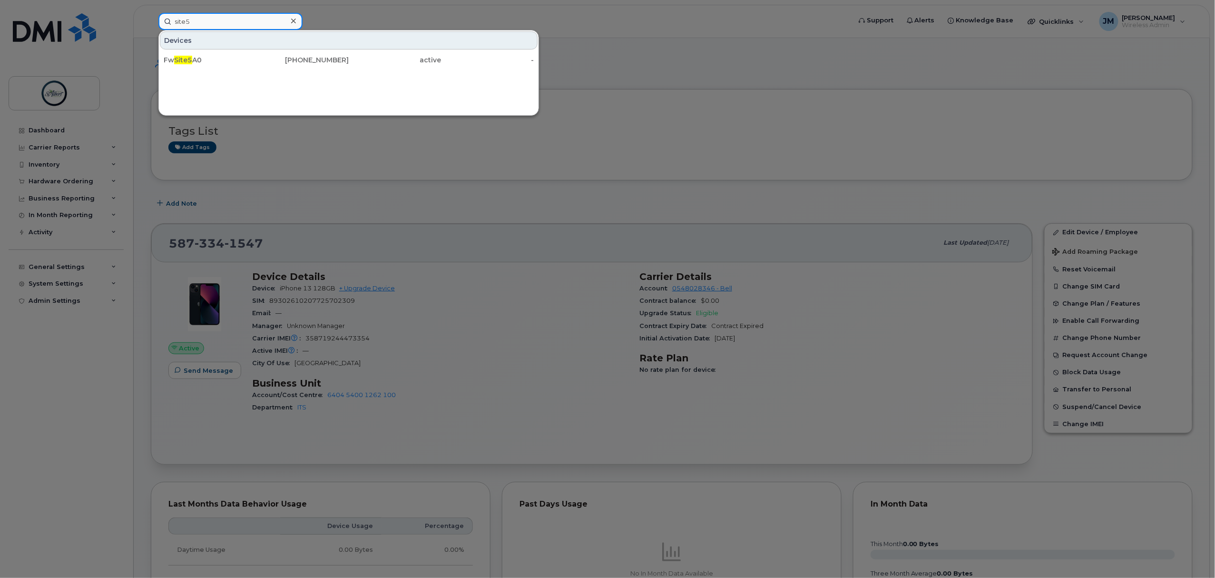
type input "site5"
click at [245, 52] on div "Fw Site5 A0" at bounding box center [210, 59] width 93 height 17
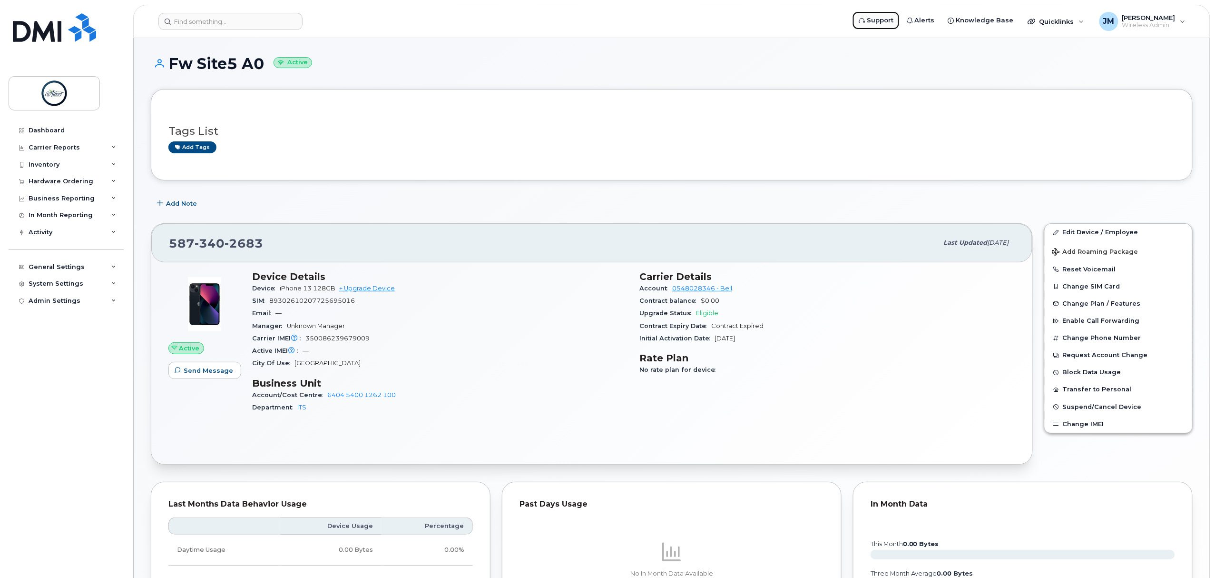
click at [885, 13] on link "Support" at bounding box center [876, 20] width 48 height 19
click at [223, 17] on input at bounding box center [230, 21] width 144 height 17
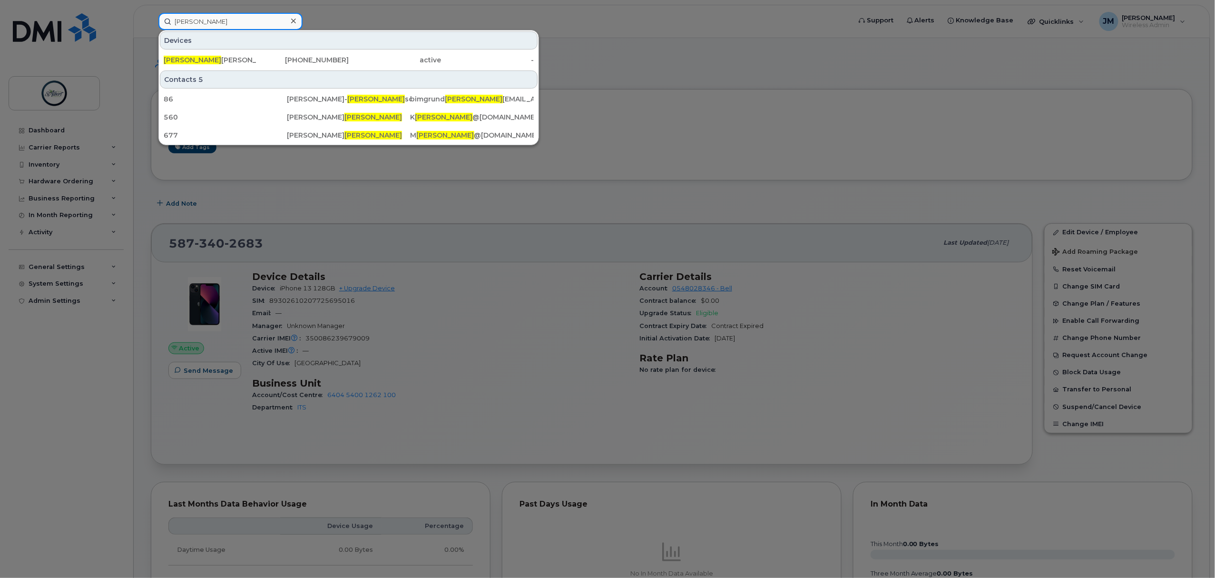
type input "[PERSON_NAME]"
click at [236, 54] on div "[PERSON_NAME]" at bounding box center [210, 59] width 93 height 17
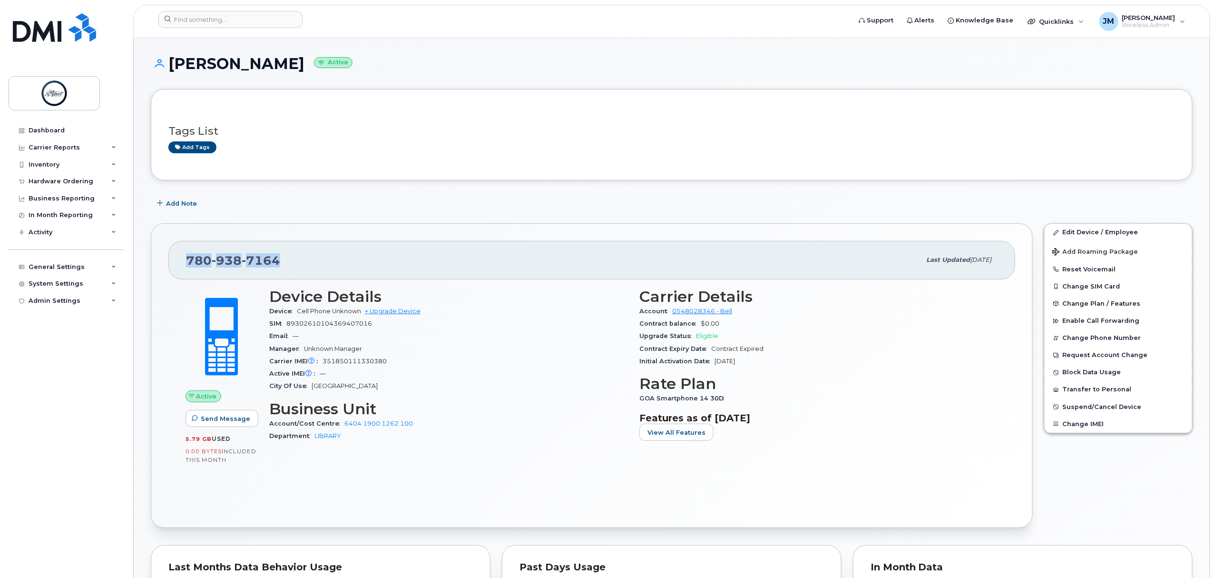
drag, startPoint x: 278, startPoint y: 261, endPoint x: 185, endPoint y: 255, distance: 93.5
click at [185, 260] on div "780 938 7164 Last updated Mar 07, 2024" at bounding box center [591, 260] width 847 height 38
copy span "780 938 7164"
drag, startPoint x: 263, startPoint y: 63, endPoint x: 164, endPoint y: 56, distance: 98.8
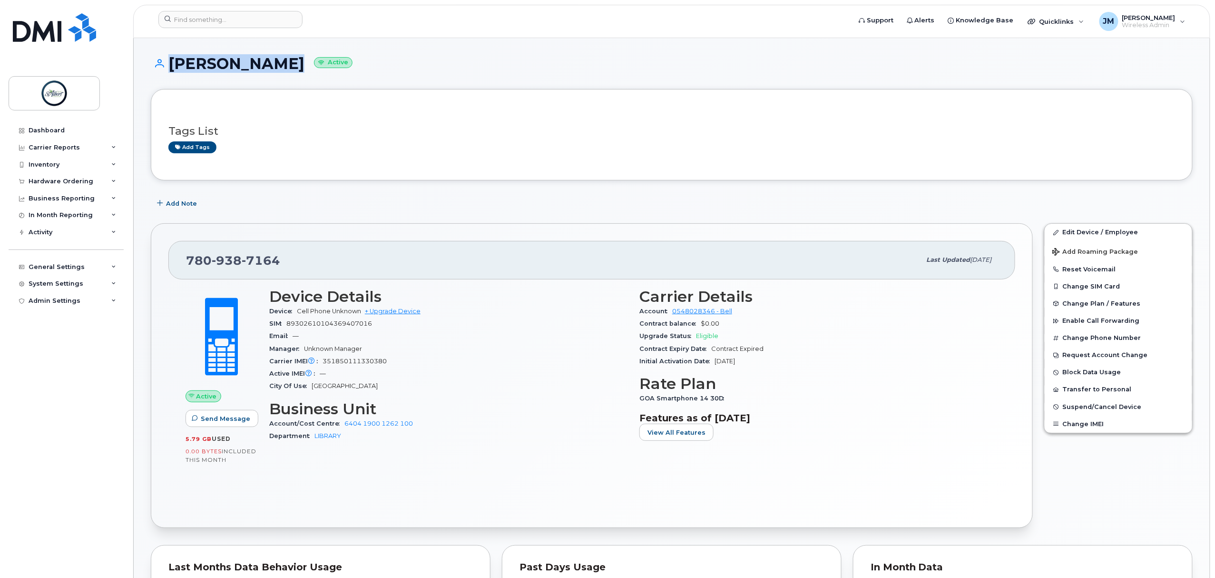
click at [164, 56] on h1 "Peter Bailey Active" at bounding box center [672, 63] width 1042 height 17
click at [882, 24] on span "Support" at bounding box center [880, 21] width 27 height 10
click at [373, 329] on section "Device Details Device Cell Phone Unknown + Upgrade Device SIM 89302610104369407…" at bounding box center [448, 340] width 359 height 105
click at [373, 329] on div "SIM 89302610104369407016" at bounding box center [448, 323] width 359 height 12
drag, startPoint x: 374, startPoint y: 326, endPoint x: 288, endPoint y: 326, distance: 86.1
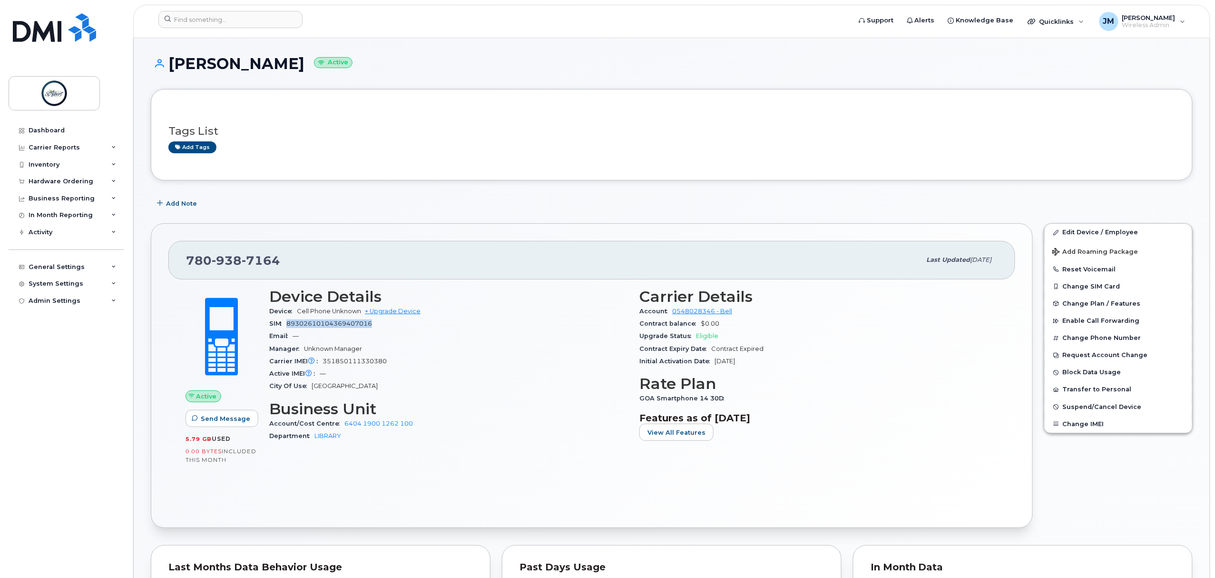
click at [288, 326] on div "SIM 89302610104369407016" at bounding box center [448, 323] width 359 height 12
click at [296, 324] on span "89302610104369407016" at bounding box center [329, 323] width 86 height 7
drag, startPoint x: 286, startPoint y: 326, endPoint x: 372, endPoint y: 326, distance: 85.6
click at [372, 326] on div "SIM 89302610104369407016" at bounding box center [448, 323] width 359 height 12
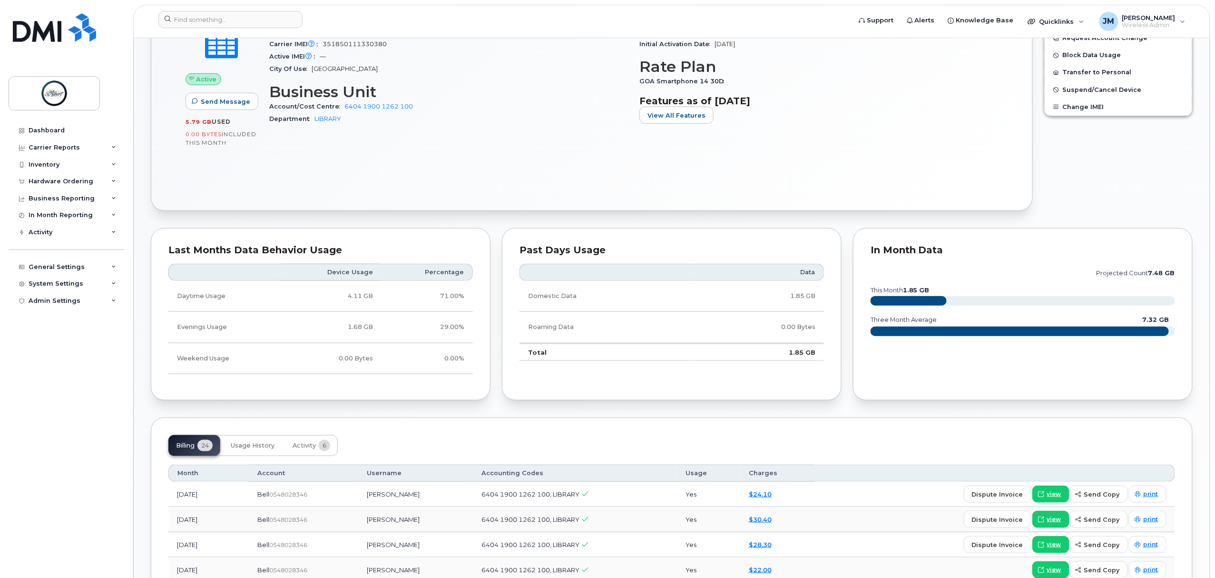
scroll to position [507, 0]
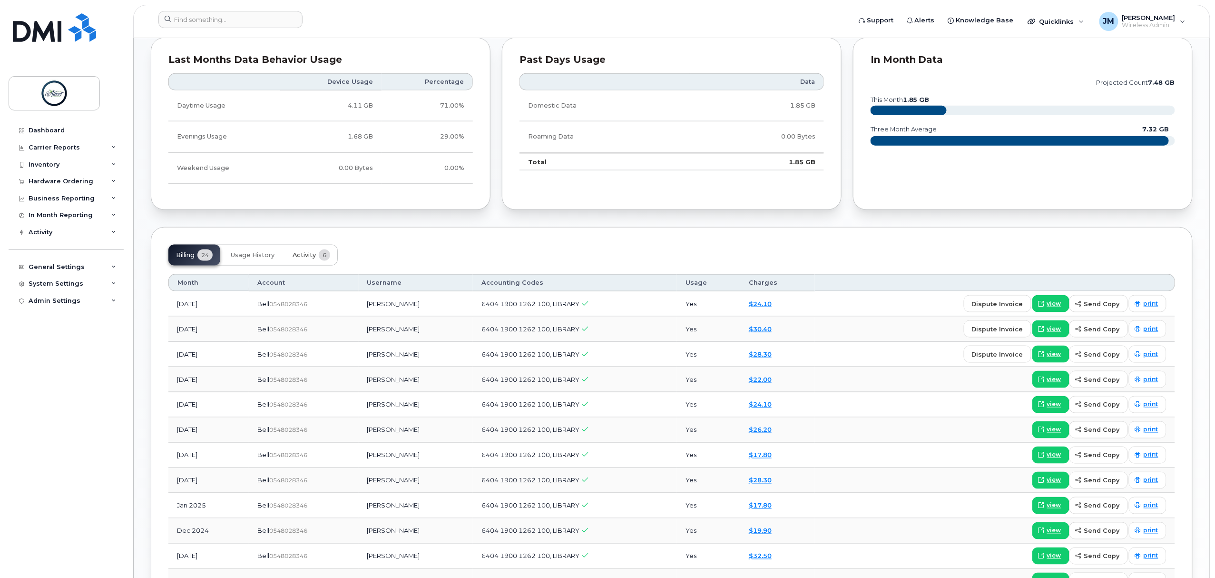
click at [304, 265] on button "Activity 6" at bounding box center [311, 255] width 53 height 21
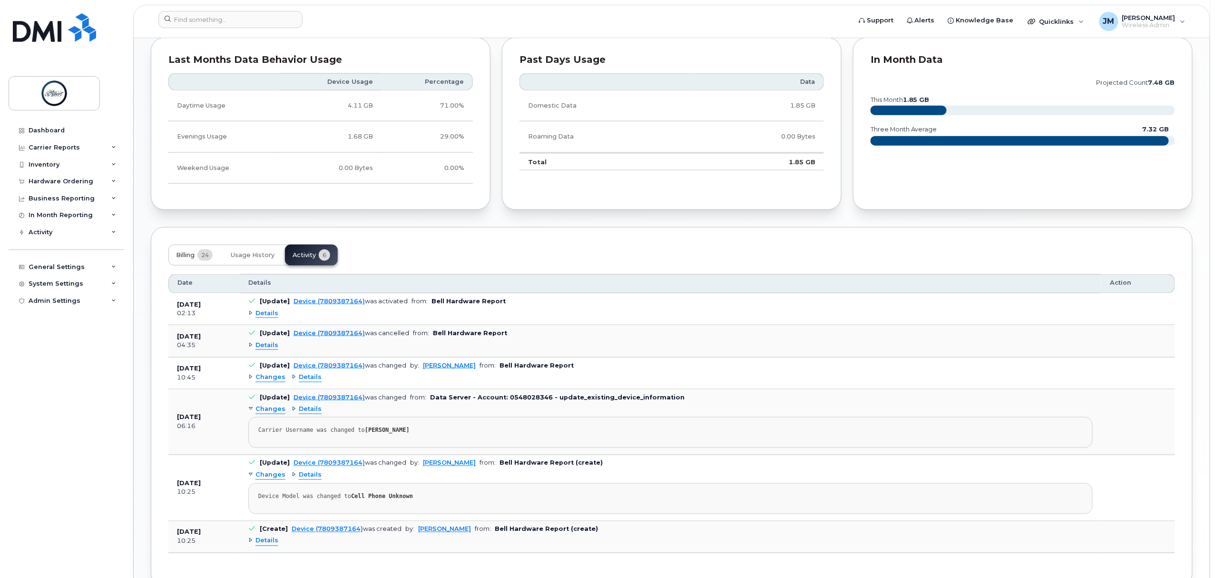
click at [184, 254] on span "Billing" at bounding box center [185, 255] width 19 height 8
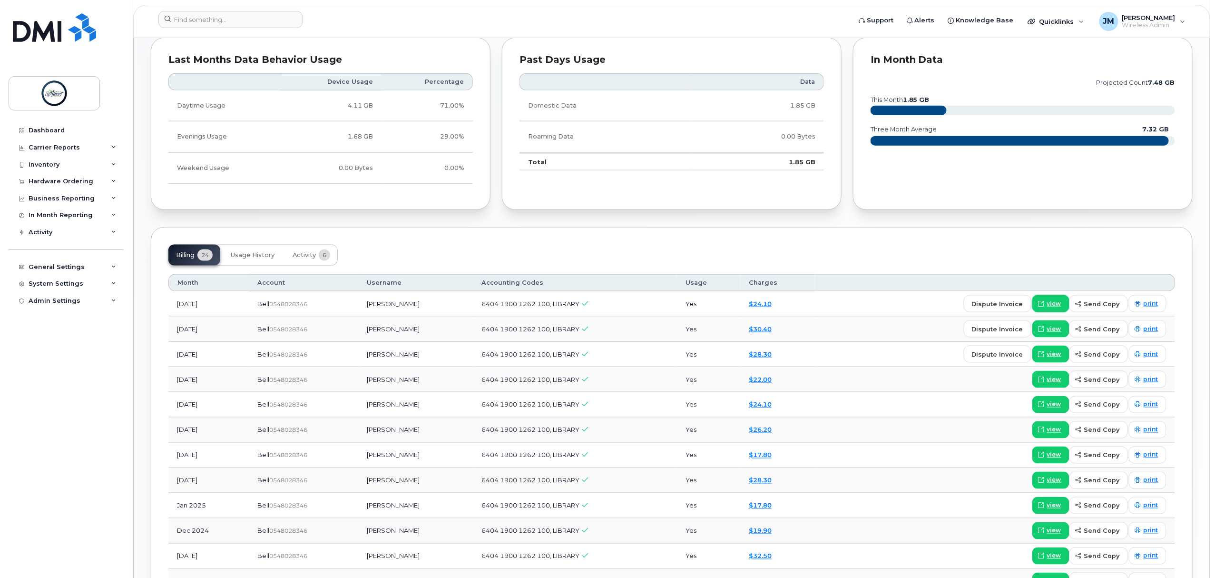
click at [1054, 303] on span "view" at bounding box center [1054, 303] width 14 height 9
click at [60, 35] on img at bounding box center [54, 27] width 83 height 29
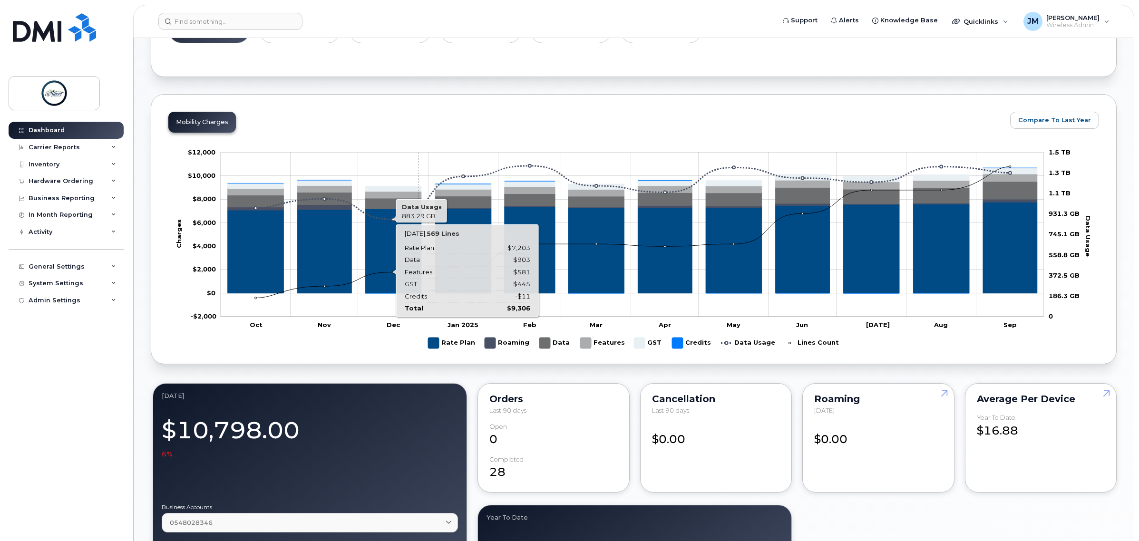
scroll to position [86, 0]
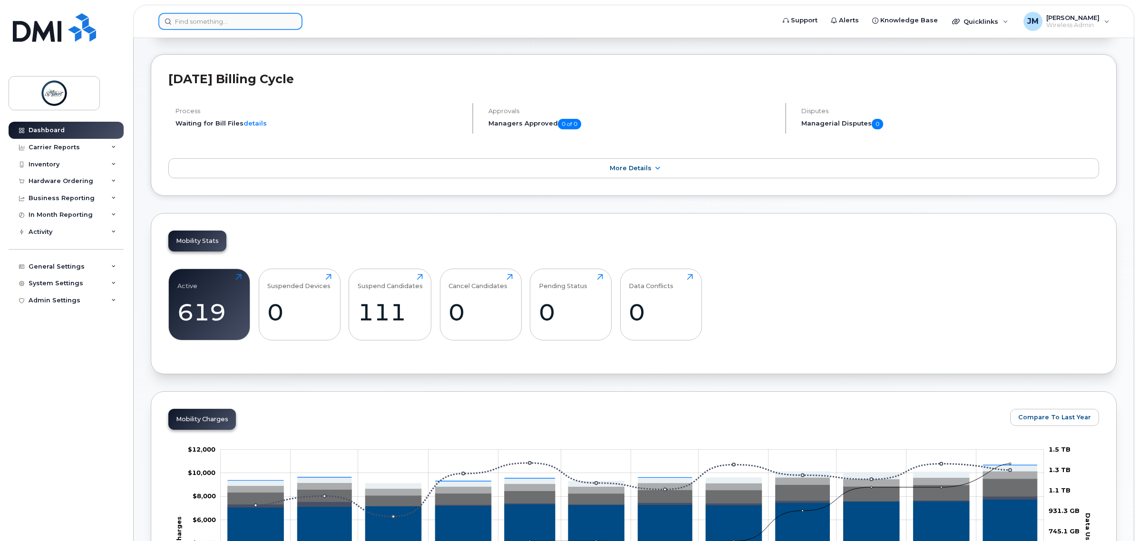
click at [216, 25] on input at bounding box center [230, 21] width 144 height 17
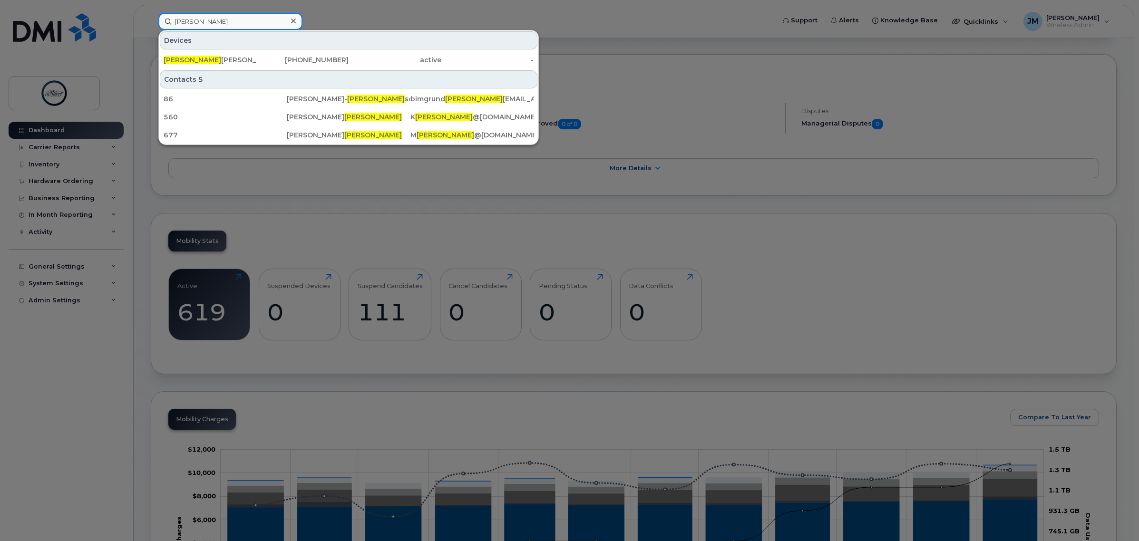
type input "peter"
click at [232, 64] on div "Peter Bailey" at bounding box center [210, 60] width 93 height 10
